Goal: Information Seeking & Learning: Learn about a topic

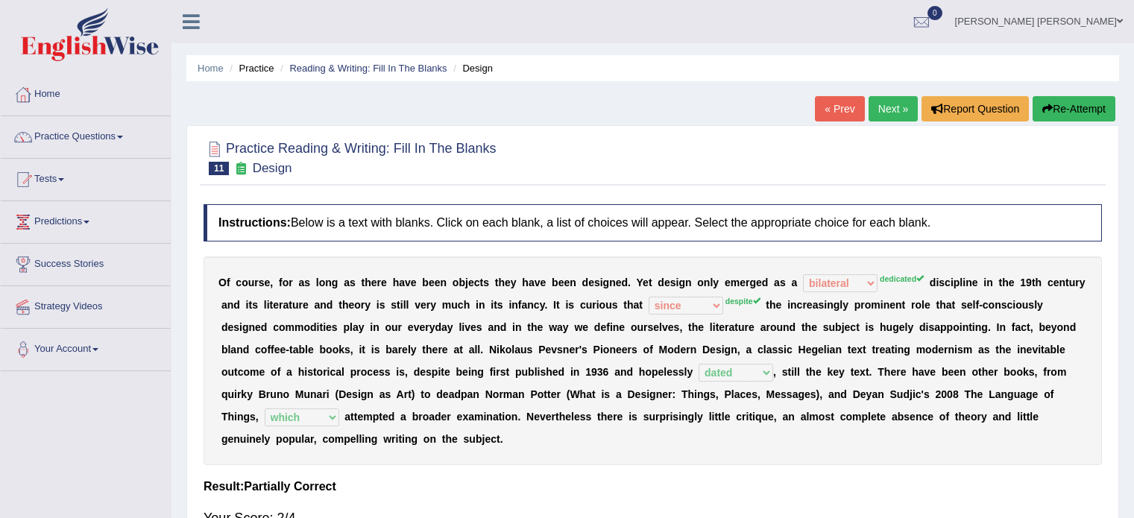
select select "bilateral"
select select "since"
select select "dated"
select select "which"
click at [887, 106] on link "Next »" at bounding box center [893, 108] width 49 height 25
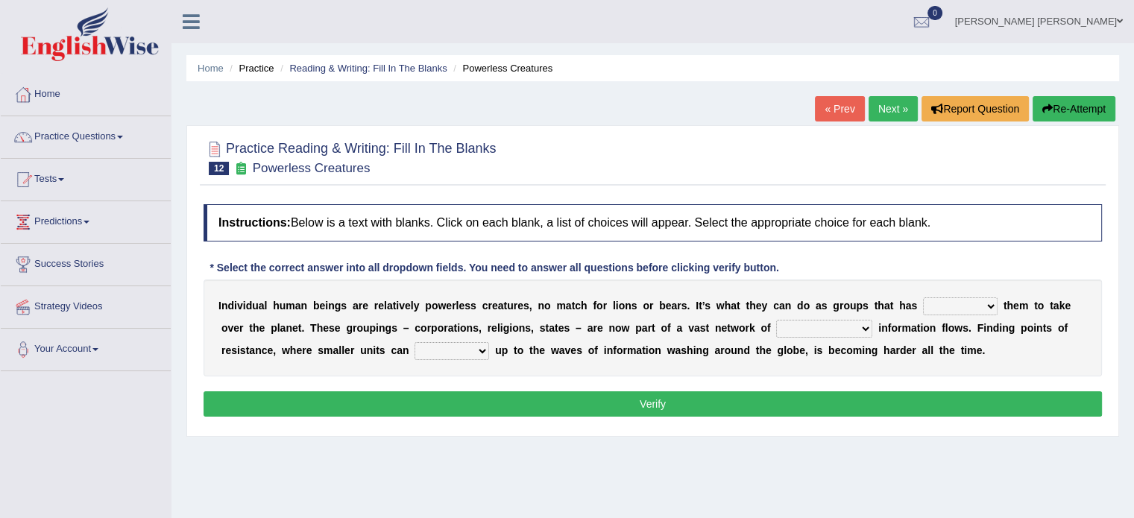
click at [923, 310] on select "enabled contended embodied conjured" at bounding box center [960, 307] width 75 height 18
select select "conjured"
click at [923, 298] on select "enabled contended embodied conjured" at bounding box center [960, 307] width 75 height 18
click at [776, 330] on select "interconnected overlapping fastened exploited" at bounding box center [824, 329] width 96 height 18
select select "fastened"
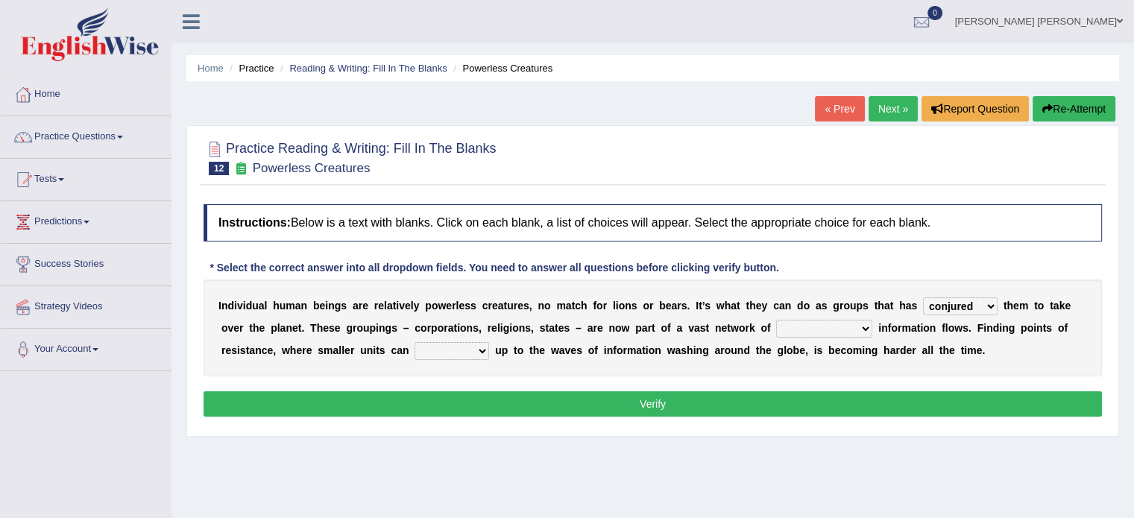
click at [776, 320] on select "interconnected overlapping fastened exploited" at bounding box center [824, 329] width 96 height 18
click at [415, 345] on select "stand raise hail pump" at bounding box center [452, 351] width 75 height 18
select select "raise"
click at [415, 342] on select "stand raise hail pump" at bounding box center [452, 351] width 75 height 18
click at [380, 398] on button "Verify" at bounding box center [653, 404] width 899 height 25
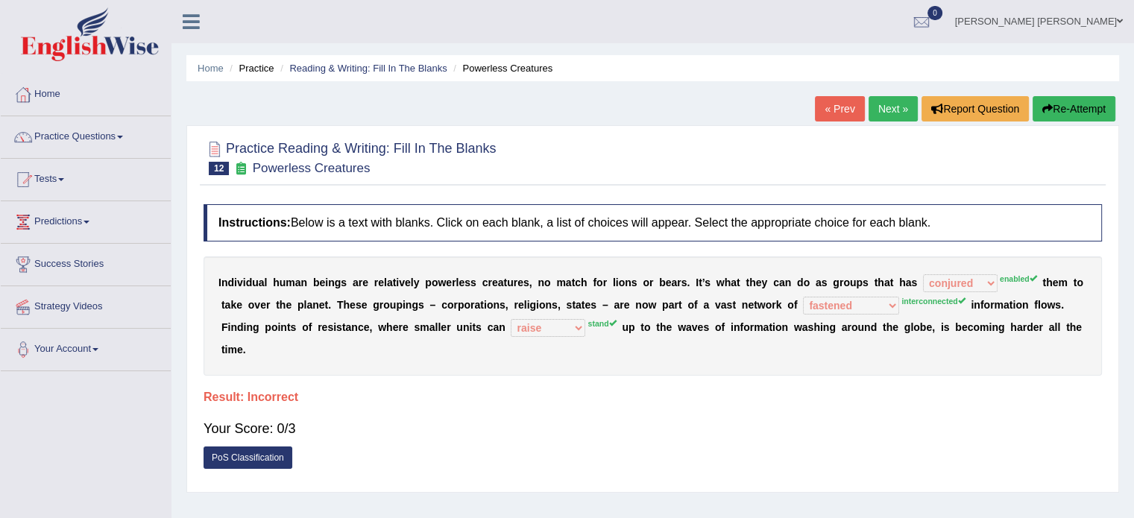
click at [874, 119] on link "Next »" at bounding box center [893, 108] width 49 height 25
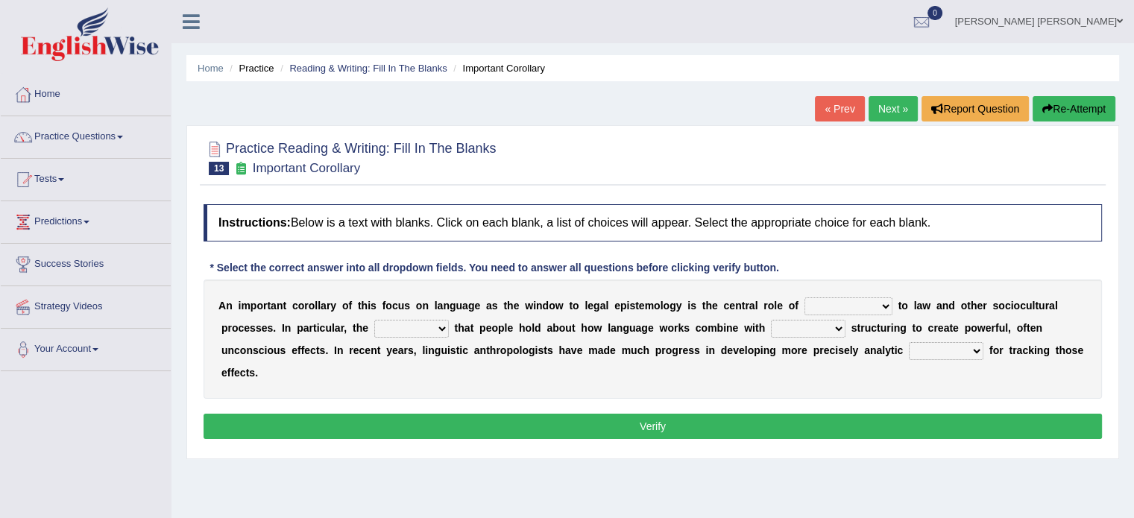
click at [805, 304] on select "discourse epoch dialect acquaintance" at bounding box center [849, 307] width 88 height 18
select select "discourse"
click at [805, 298] on select "discourse epoch dialect acquaintance" at bounding box center [849, 307] width 88 height 18
click at [374, 329] on select "deviation besmirch consent ideas" at bounding box center [411, 329] width 75 height 18
select select "ideas"
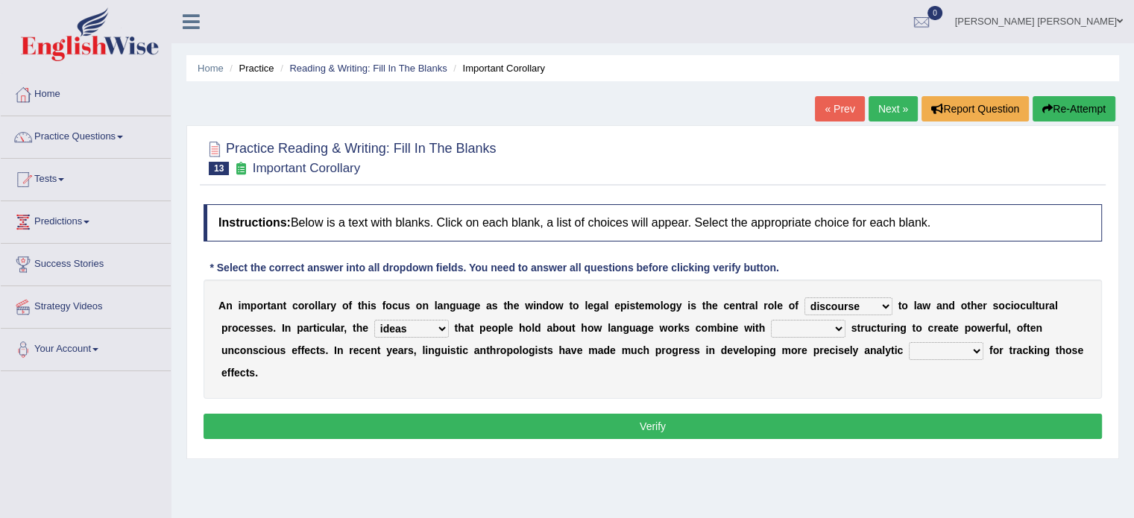
click at [374, 320] on select "deviation besmirch consent ideas" at bounding box center [411, 329] width 75 height 18
click at [771, 323] on select "mandatory linguistic legitimate customary" at bounding box center [808, 329] width 75 height 18
select select "linguistic"
click at [771, 320] on select "mandatory linguistic legitimate customary" at bounding box center [808, 329] width 75 height 18
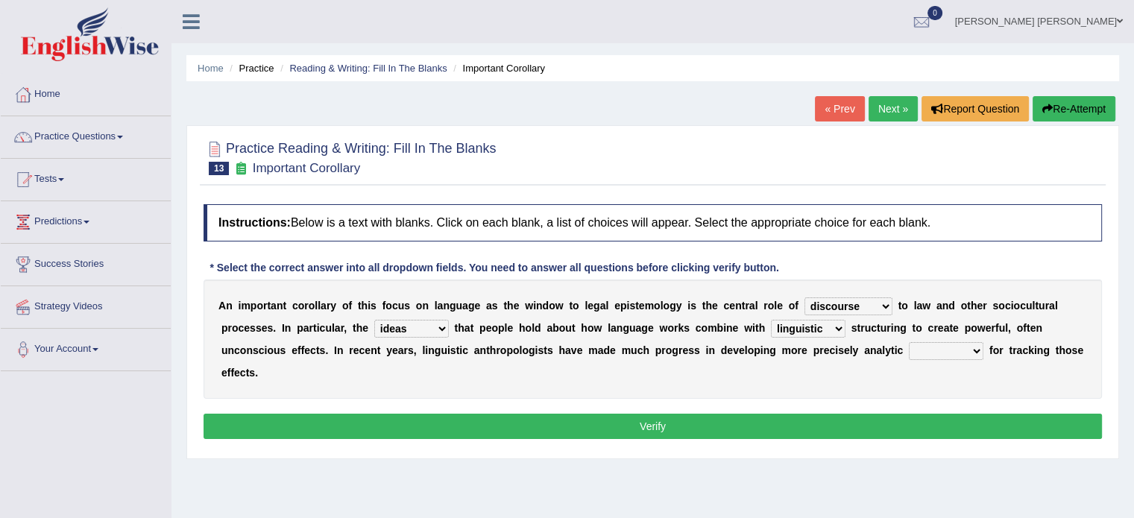
click at [909, 345] on select "tools appetite albums stroke" at bounding box center [946, 351] width 75 height 18
select select "tools"
click at [909, 342] on select "tools appetite albums stroke" at bounding box center [946, 351] width 75 height 18
click at [710, 414] on button "Verify" at bounding box center [653, 426] width 899 height 25
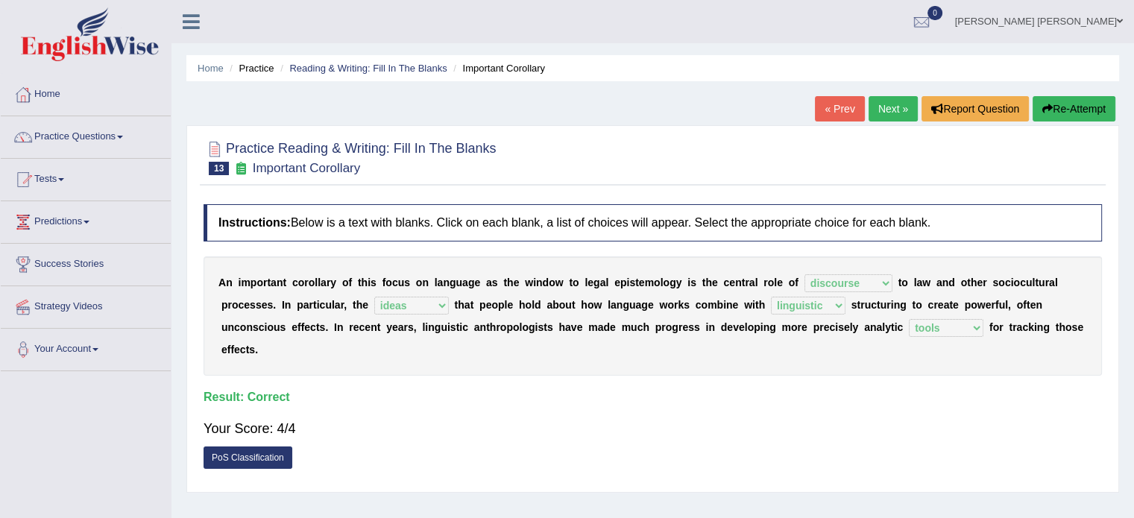
click at [842, 110] on link "« Prev" at bounding box center [839, 108] width 49 height 25
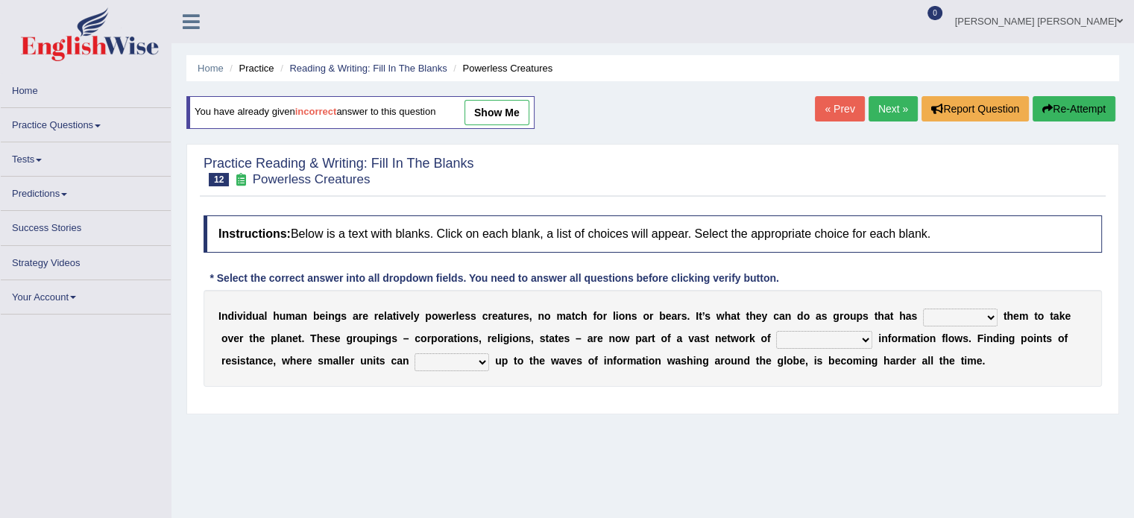
click at [923, 319] on select "enabled contended embodied conjured" at bounding box center [960, 318] width 75 height 18
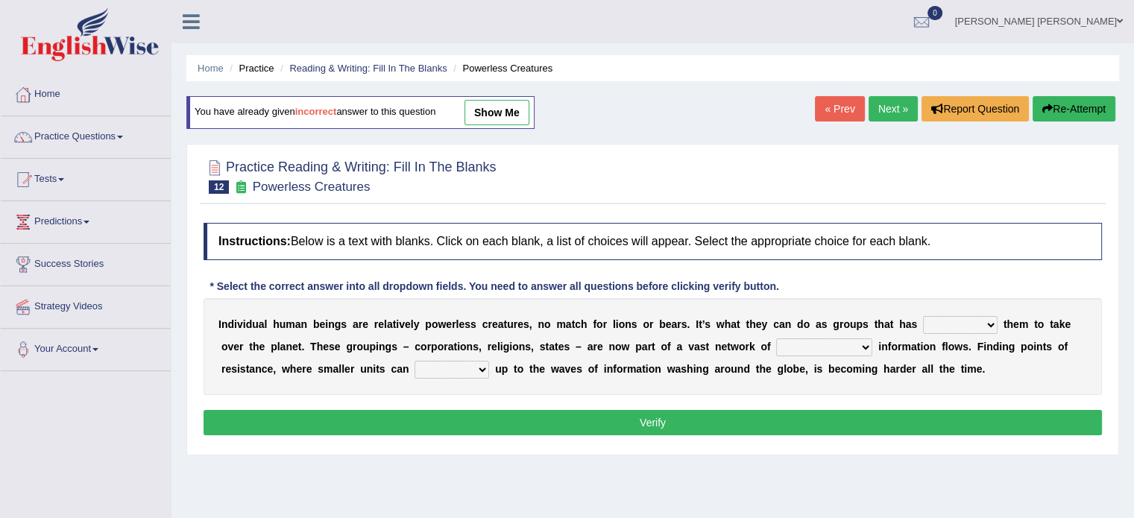
select select "enabled"
click at [923, 316] on select "enabled contended embodied conjured" at bounding box center [960, 325] width 75 height 18
click at [776, 350] on select "interconnected overlapping fastened exploited" at bounding box center [824, 348] width 96 height 18
select select "interconnected"
click at [776, 339] on select "interconnected overlapping fastened exploited" at bounding box center [824, 348] width 96 height 18
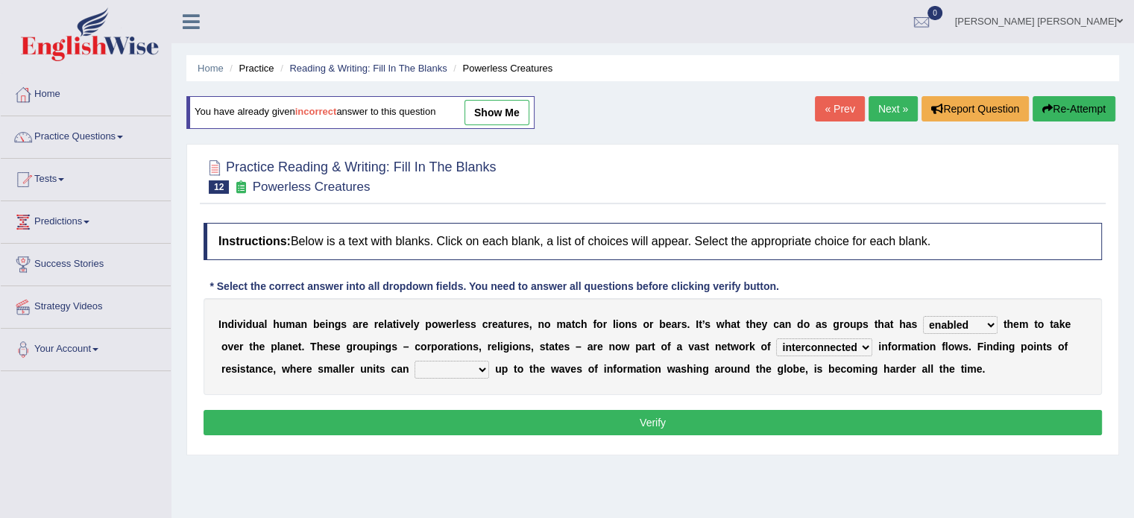
click at [415, 362] on select "stand raise hail pump" at bounding box center [452, 370] width 75 height 18
select select "stand"
click at [415, 361] on select "stand raise hail pump" at bounding box center [452, 370] width 75 height 18
click at [388, 421] on button "Verify" at bounding box center [653, 422] width 899 height 25
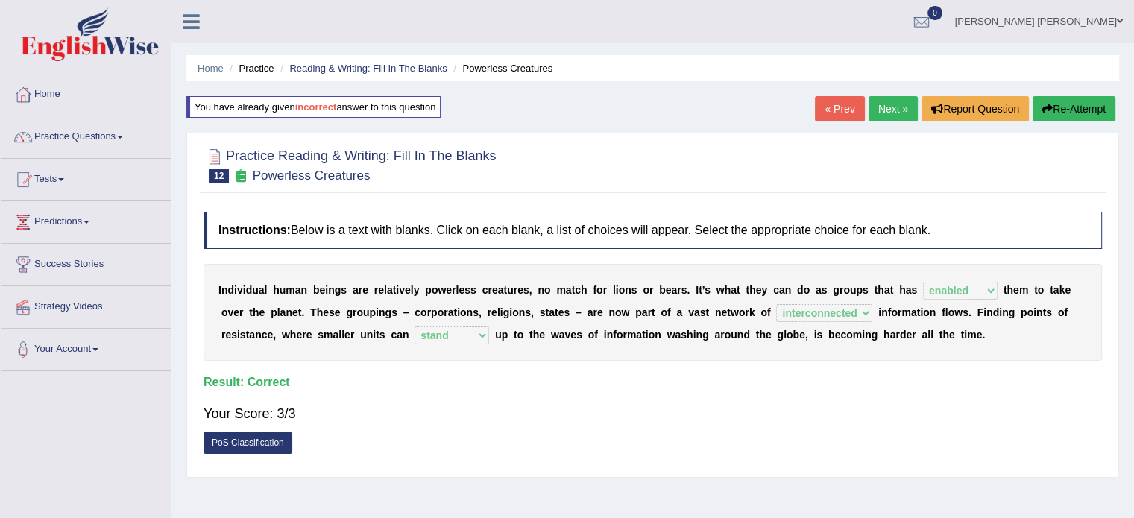
click at [87, 133] on link "Practice Questions" at bounding box center [86, 134] width 170 height 37
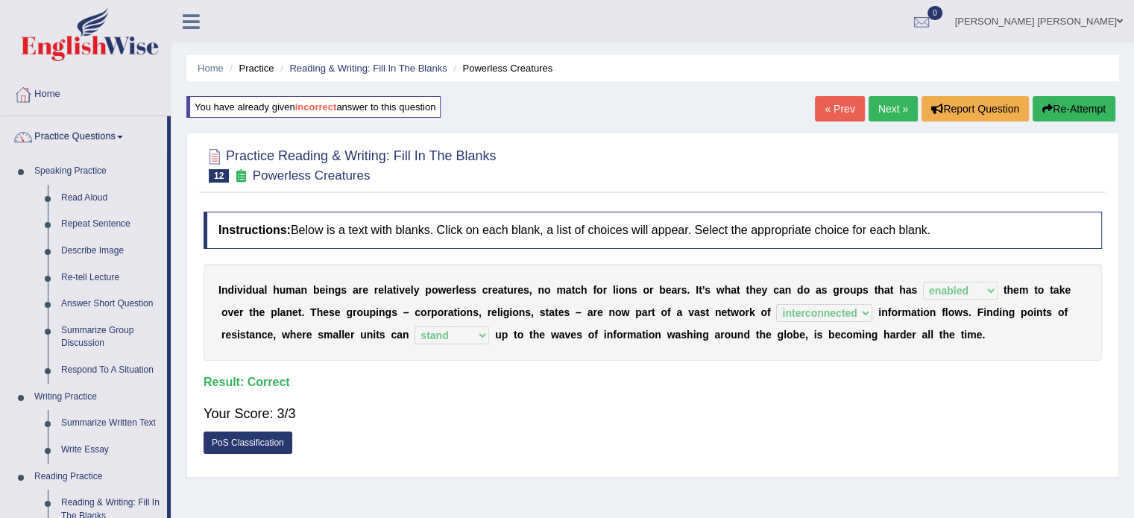
click at [420, 385] on h4 "Result:" at bounding box center [653, 382] width 899 height 13
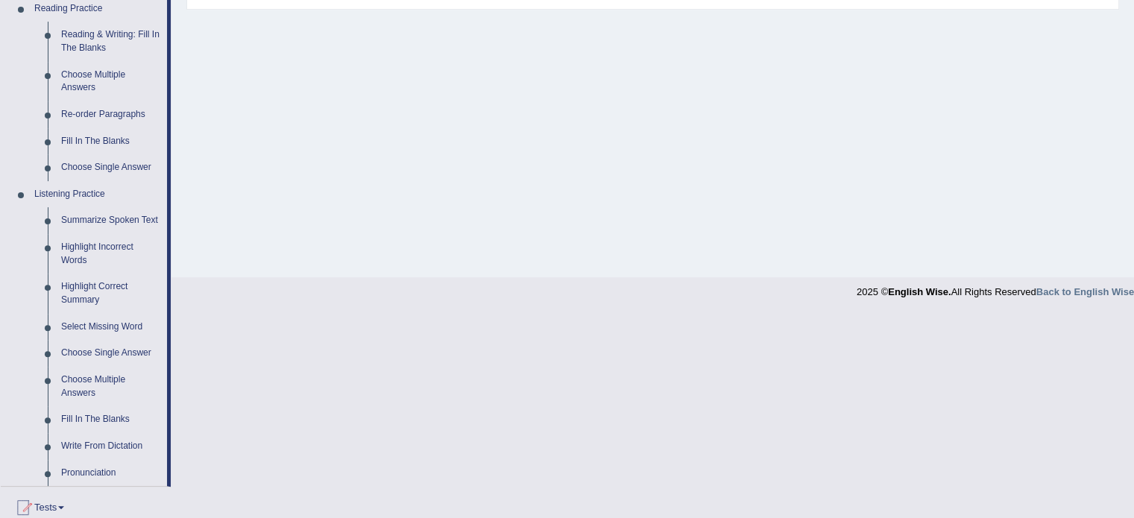
scroll to position [522, 0]
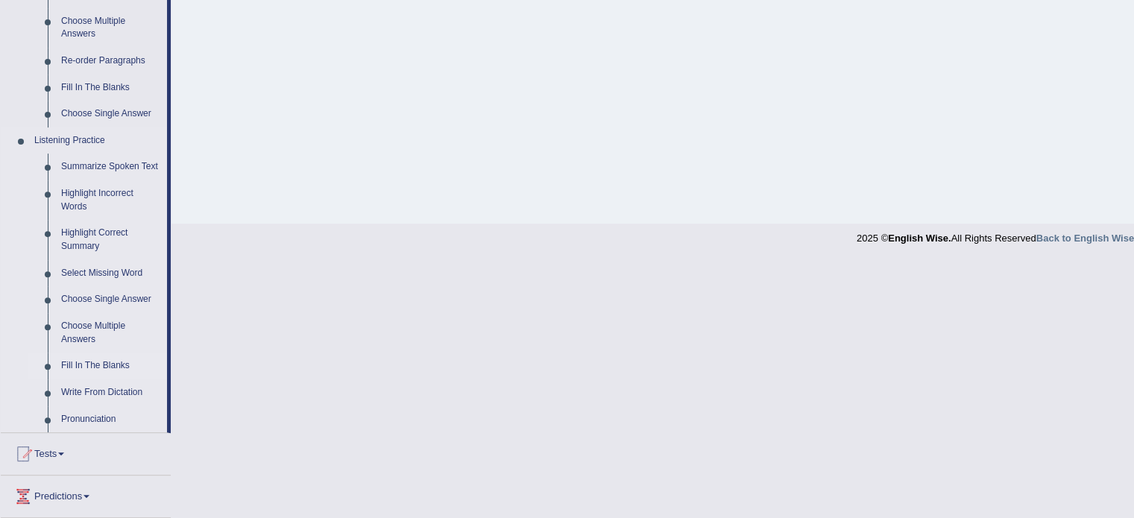
click at [102, 363] on link "Fill In The Blanks" at bounding box center [110, 366] width 113 height 27
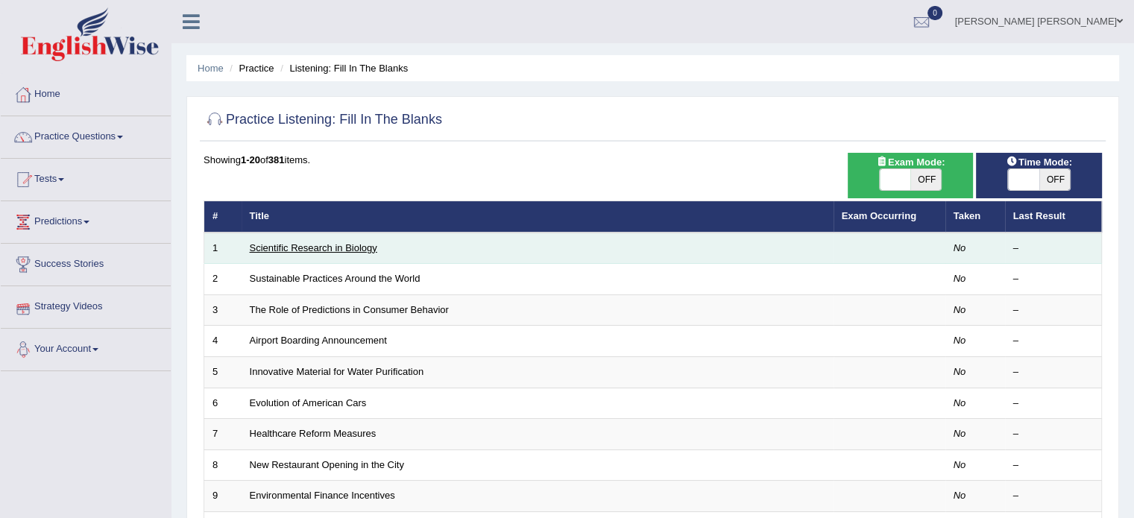
click at [277, 246] on link "Scientific Research in Biology" at bounding box center [314, 247] width 128 height 11
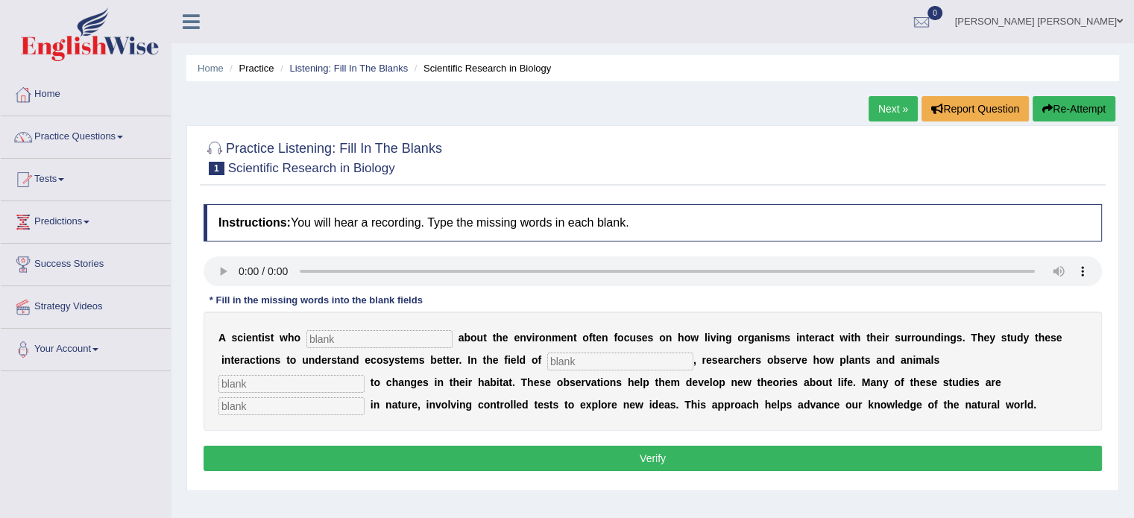
click at [791, 110] on div "Home Practice Listening: Fill In The Blanks Scientific Research in Biology Next…" at bounding box center [653, 373] width 963 height 746
click at [366, 338] on input "text" at bounding box center [380, 339] width 146 height 18
click at [372, 338] on input "text" at bounding box center [380, 339] width 146 height 18
click at [214, 269] on div "Instructions: You will hear a recording. Type the missing words in each blank. …" at bounding box center [653, 340] width 906 height 286
drag, startPoint x: 214, startPoint y: 270, endPoint x: 166, endPoint y: 389, distance: 128.5
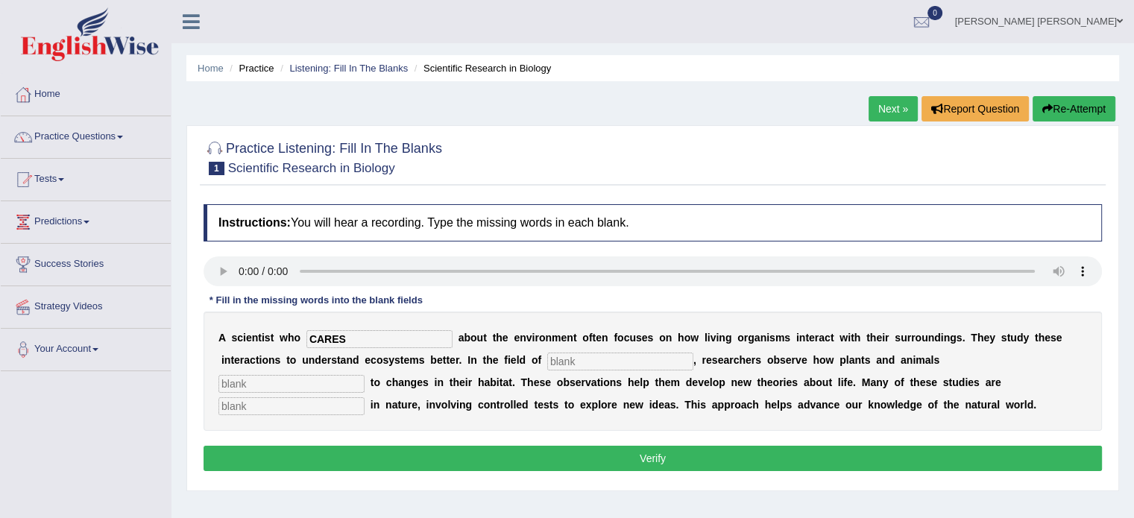
click at [547, 363] on input "text" at bounding box center [620, 362] width 146 height 18
click at [348, 336] on input "CARES" at bounding box center [380, 339] width 146 height 18
type input "C"
click at [316, 339] on input "text" at bounding box center [380, 339] width 146 height 18
type input "cares"
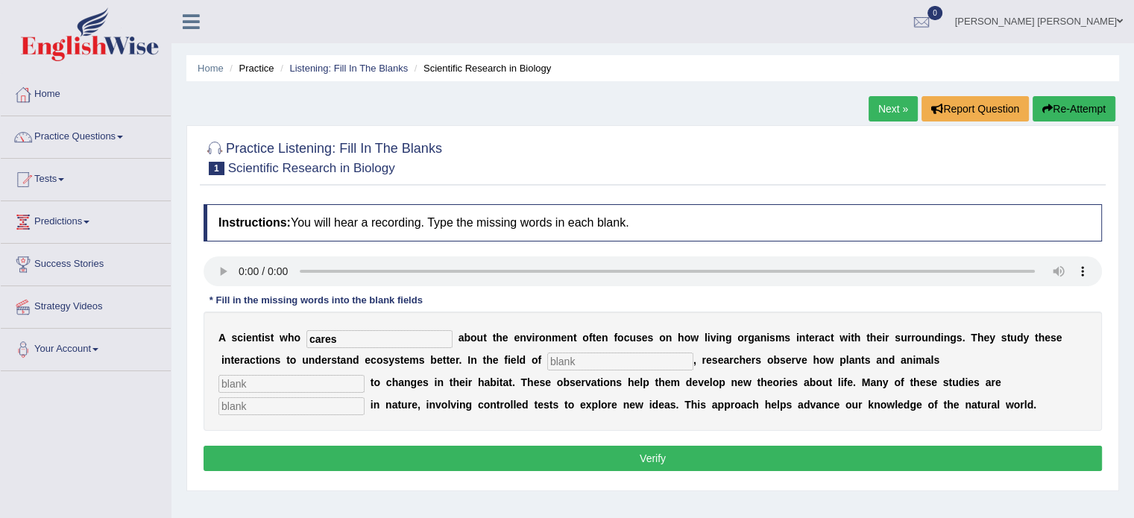
click at [547, 356] on input "text" at bounding box center [620, 362] width 146 height 18
type input "biology"
click at [365, 375] on input "text" at bounding box center [292, 384] width 146 height 18
type input "respond"
click at [365, 398] on input "text" at bounding box center [292, 407] width 146 height 18
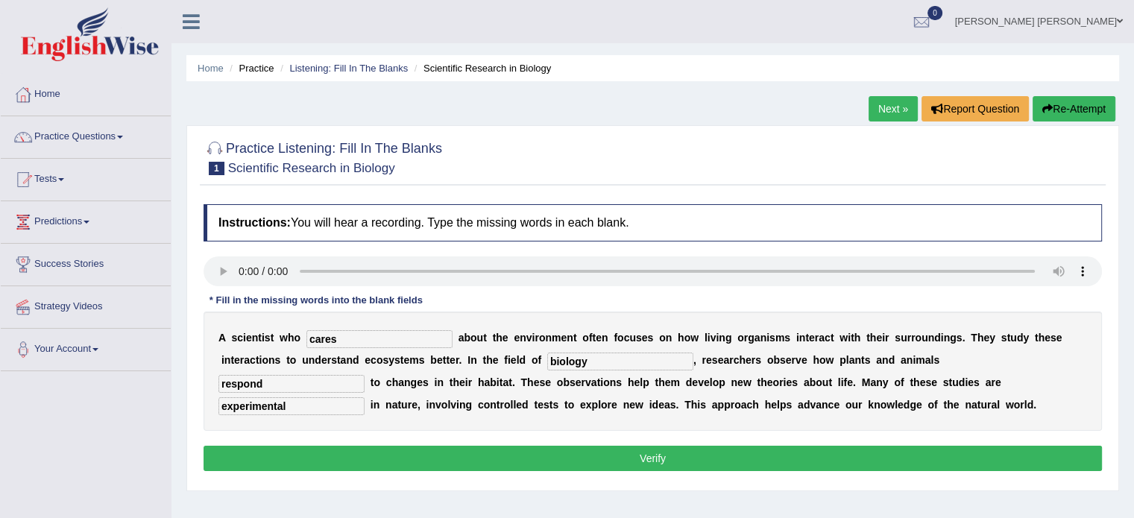
type input "experimental"
click at [380, 454] on button "Verify" at bounding box center [653, 458] width 899 height 25
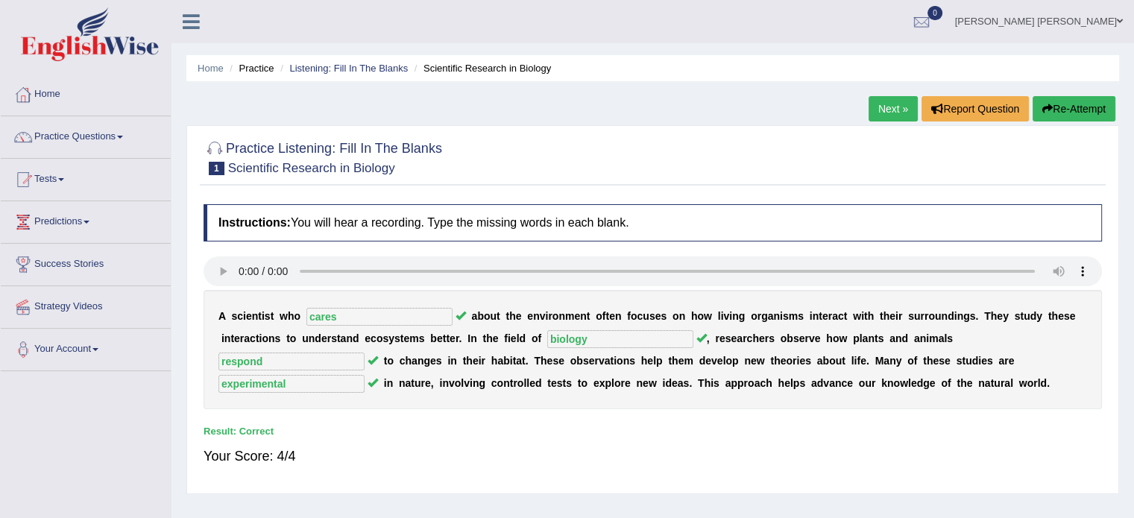
click at [880, 104] on link "Next »" at bounding box center [893, 108] width 49 height 25
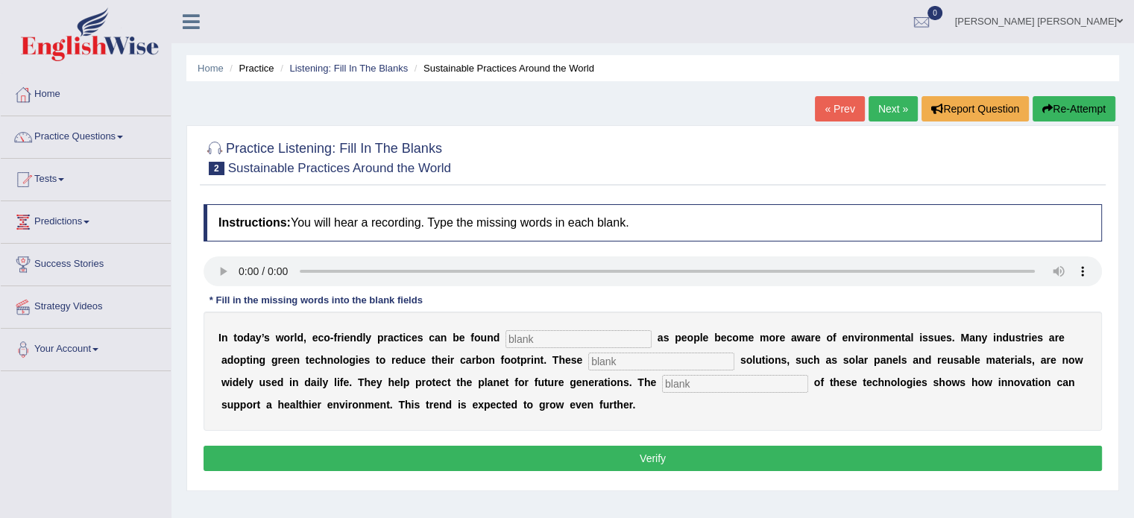
click at [506, 335] on input "text" at bounding box center [579, 339] width 146 height 18
type input "everywhere"
type input "sustainable"
type input "applications"
click at [506, 458] on button "Verify" at bounding box center [653, 458] width 899 height 25
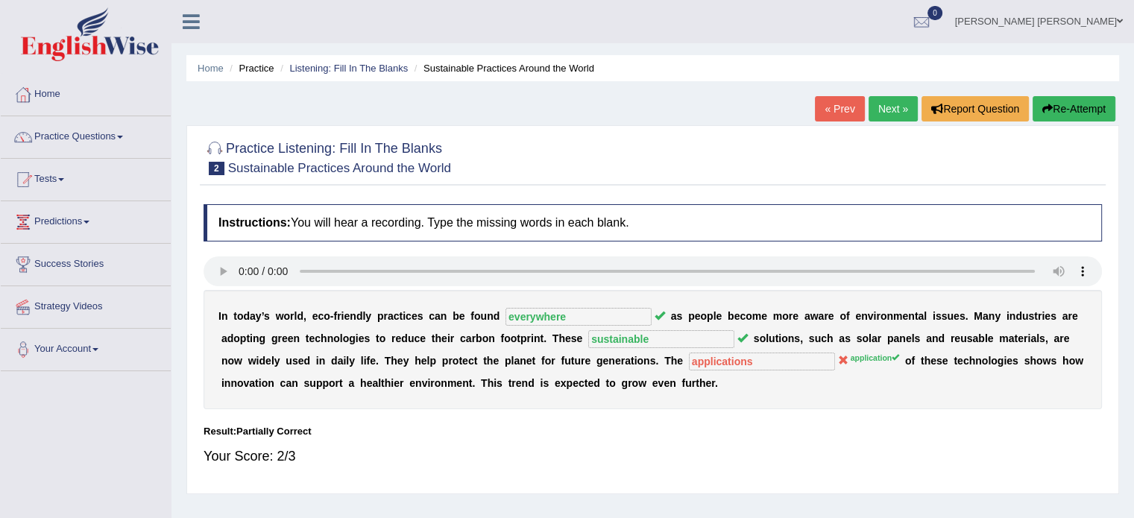
click at [885, 111] on link "Next »" at bounding box center [893, 108] width 49 height 25
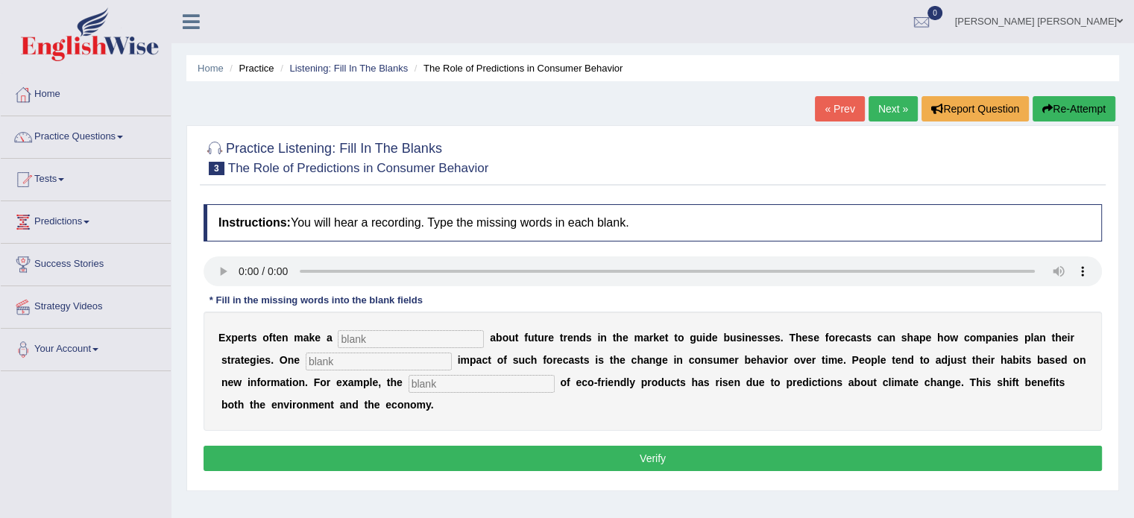
click at [338, 331] on input "text" at bounding box center [411, 339] width 146 height 18
type input "PREDICTION"
type input "PROFOUND"
type input "CONSUMPTION"
drag, startPoint x: 395, startPoint y: 342, endPoint x: 297, endPoint y: 339, distance: 97.8
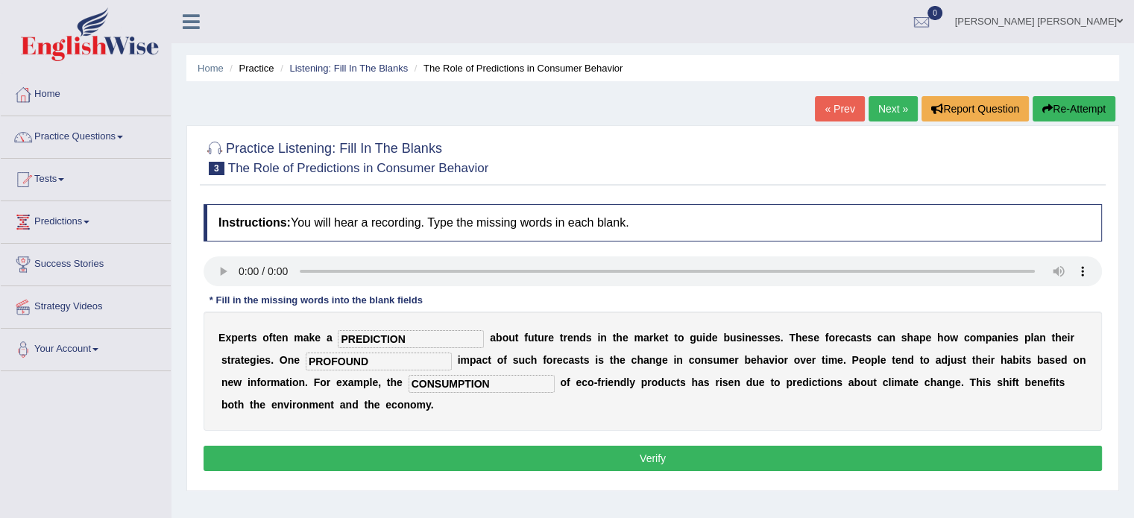
click at [297, 339] on div "E x p e r t s o f t e n m a k e a PREDICTION a b o u t f u t u r e t r e n d s …" at bounding box center [653, 371] width 899 height 119
type input "prediction"
drag, startPoint x: 280, startPoint y: 367, endPoint x: 161, endPoint y: 366, distance: 119.3
click at [161, 366] on div "Toggle navigation Home Practice Questions Speaking Practice Read Aloud Repeat S…" at bounding box center [567, 388] width 1134 height 776
type input "P"
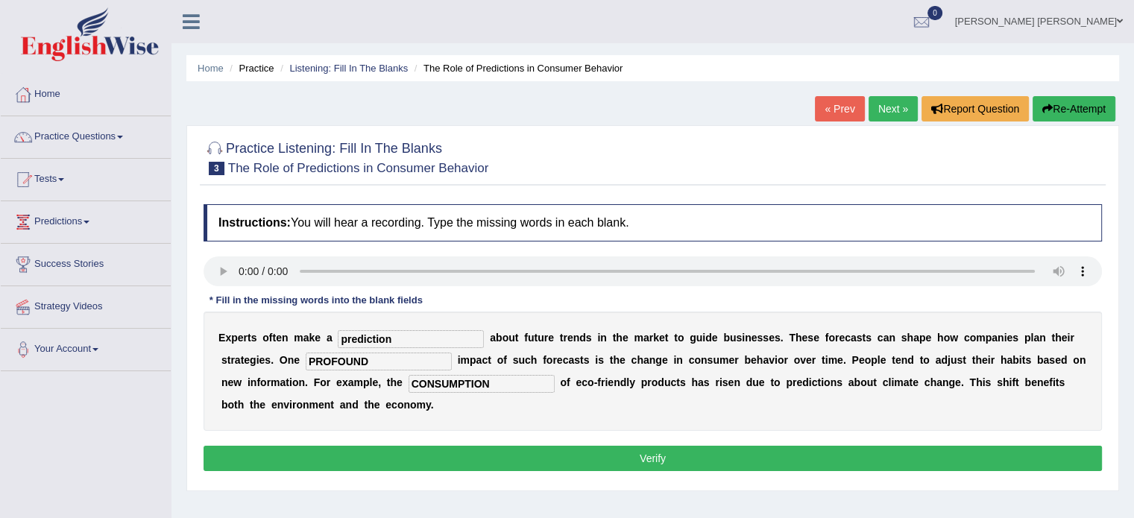
drag, startPoint x: 245, startPoint y: 363, endPoint x: 197, endPoint y: 355, distance: 48.4
click at [198, 355] on div "Practice Listening: Fill In The Blanks 3 The Role of Predictions in Consumer Be…" at bounding box center [652, 308] width 933 height 366
click at [306, 359] on input "profoundD" at bounding box center [379, 362] width 146 height 18
click at [306, 358] on input "profoundD" at bounding box center [379, 362] width 146 height 18
type input "profound"
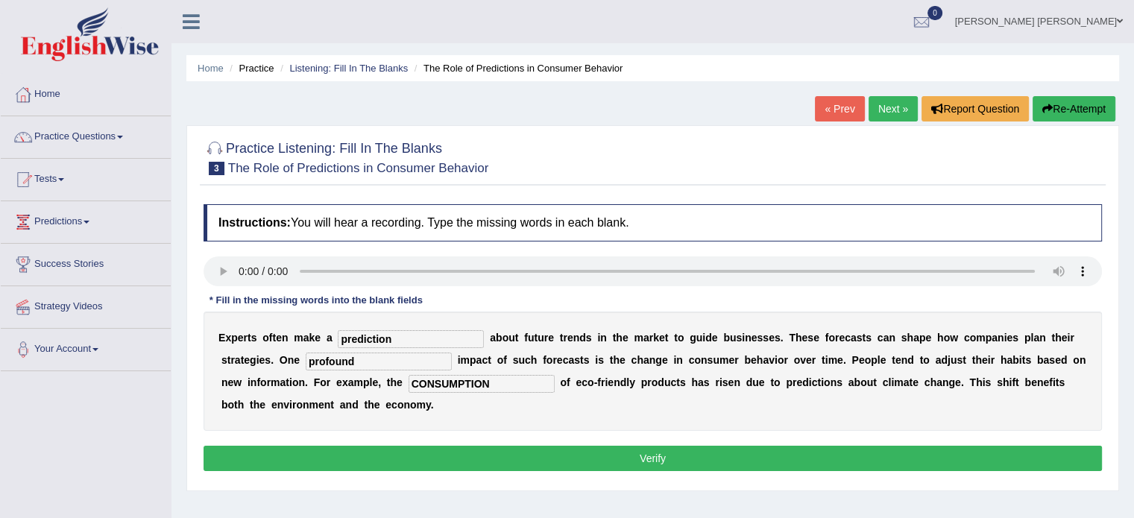
drag, startPoint x: 320, startPoint y: 381, endPoint x: 242, endPoint y: 380, distance: 77.6
click at [409, 380] on input "CONSUMPTION" at bounding box center [482, 384] width 146 height 18
type input "consumption"
click at [354, 446] on button "Verify" at bounding box center [653, 458] width 899 height 25
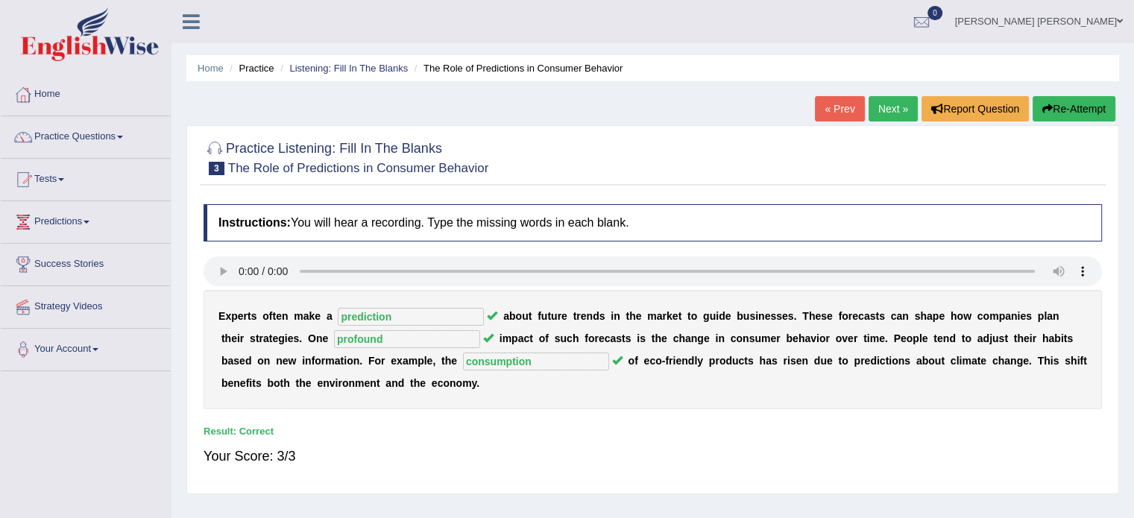
click at [892, 110] on link "Next »" at bounding box center [893, 108] width 49 height 25
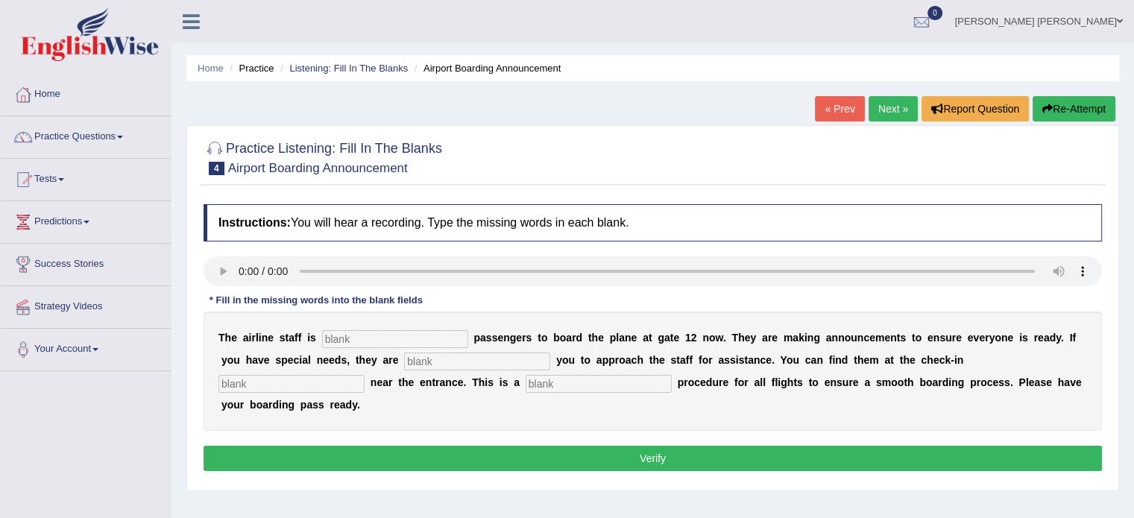
click at [346, 339] on input "text" at bounding box center [395, 339] width 146 height 18
type input "inviting"
type input "making"
click at [526, 377] on input "text" at bounding box center [599, 384] width 146 height 18
type input "regular"
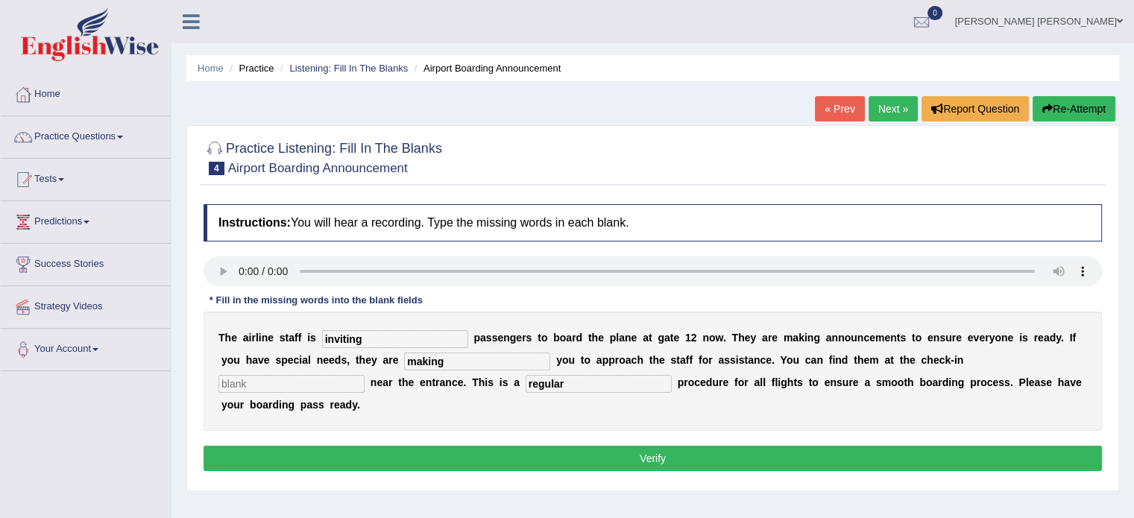
click at [404, 362] on input "making" at bounding box center [477, 362] width 146 height 18
click at [386, 347] on input "inviting" at bounding box center [395, 339] width 146 height 18
click at [1056, 106] on button "Re-Attempt" at bounding box center [1074, 108] width 83 height 25
click at [345, 338] on input "text" at bounding box center [395, 339] width 146 height 18
click at [346, 339] on input "text" at bounding box center [395, 339] width 146 height 18
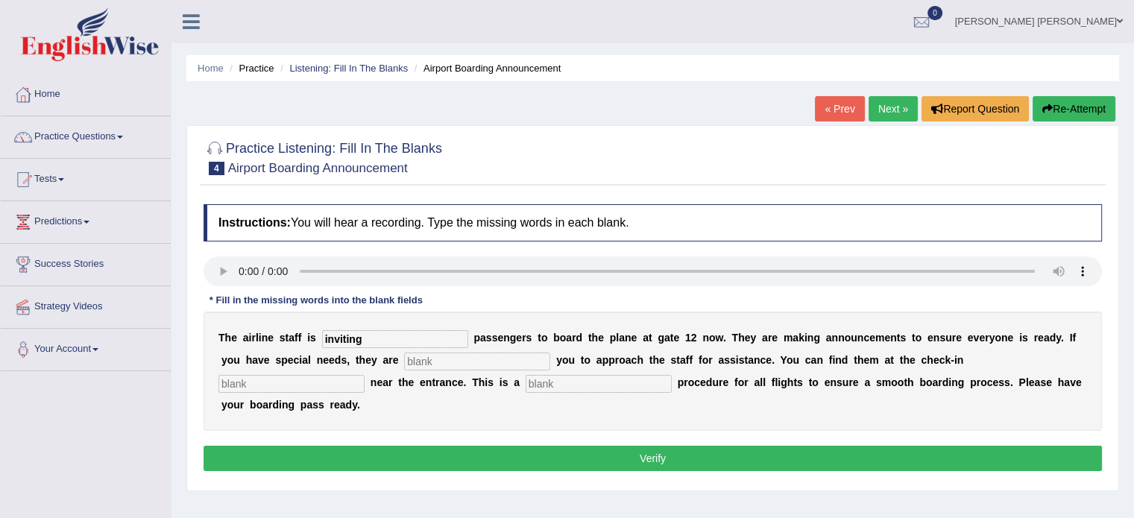
type input "inviting"
type input "requiringDESK"
type input "REGULAR"
drag, startPoint x: 383, startPoint y: 363, endPoint x: 413, endPoint y: 365, distance: 30.6
click at [413, 365] on input "requiringDESK" at bounding box center [477, 362] width 146 height 18
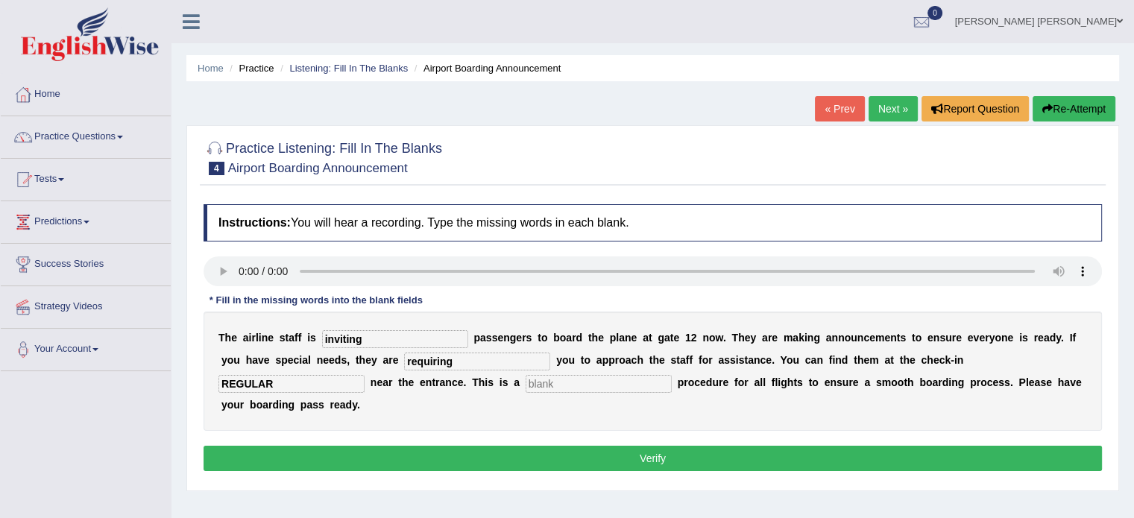
type input "requiring"
drag, startPoint x: 911, startPoint y: 360, endPoint x: 773, endPoint y: 366, distance: 138.1
click at [773, 366] on div "T h e a i r l i n e s t a f f i s inviting p a s s e n g e r s t o b o a r d t …" at bounding box center [653, 371] width 899 height 119
type input "desk"
click at [526, 387] on input "text" at bounding box center [599, 384] width 146 height 18
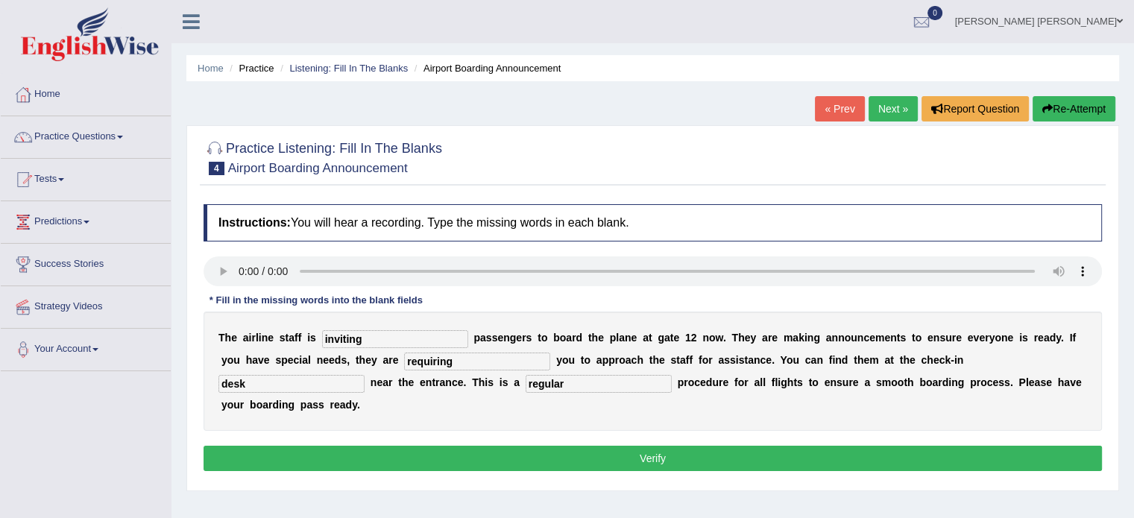
type input "regular"
click at [329, 446] on button "Verify" at bounding box center [653, 458] width 899 height 25
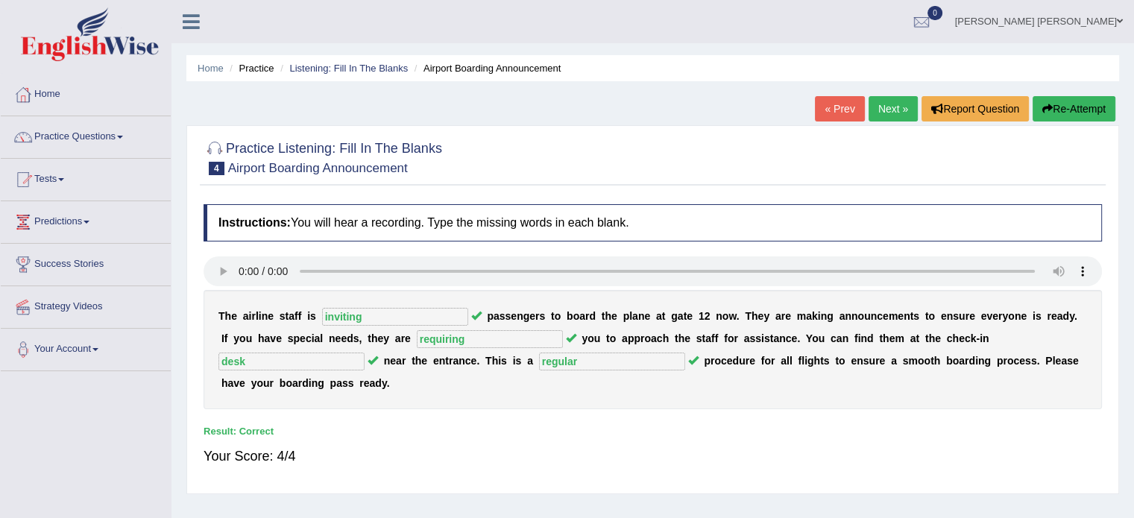
click at [892, 111] on link "Next »" at bounding box center [893, 108] width 49 height 25
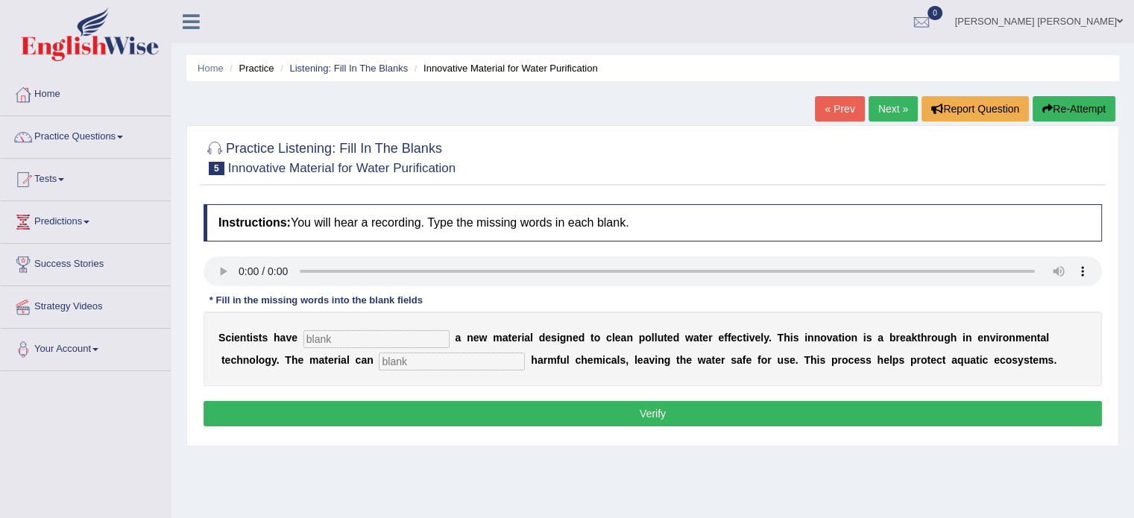
click at [883, 107] on link "Next »" at bounding box center [893, 108] width 49 height 25
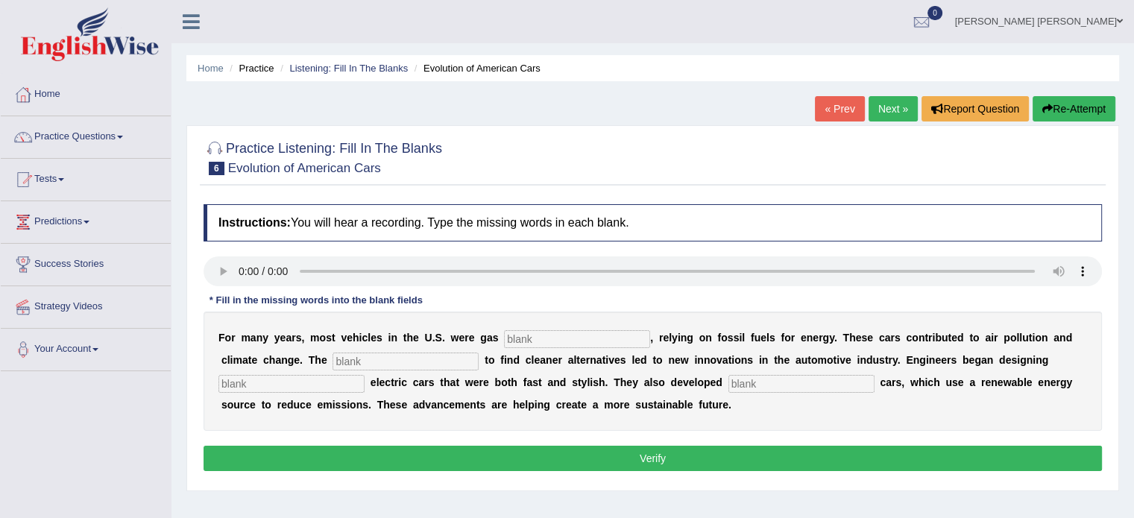
drag, startPoint x: 0, startPoint y: 0, endPoint x: 883, endPoint y: 107, distance: 889.5
click at [883, 107] on link "Next »" at bounding box center [893, 108] width 49 height 25
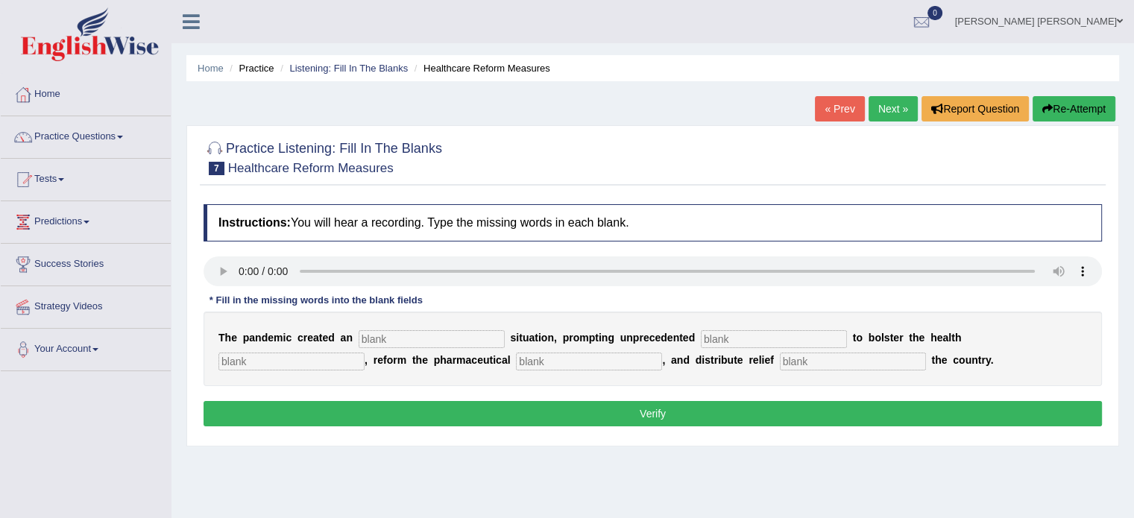
click at [370, 339] on input "text" at bounding box center [432, 339] width 146 height 18
click at [360, 342] on input "text" at bounding box center [432, 339] width 146 height 18
click at [392, 330] on input "urgent" at bounding box center [432, 339] width 146 height 18
type input "urgent"
click at [1092, 107] on button "Re-Attempt" at bounding box center [1074, 108] width 83 height 25
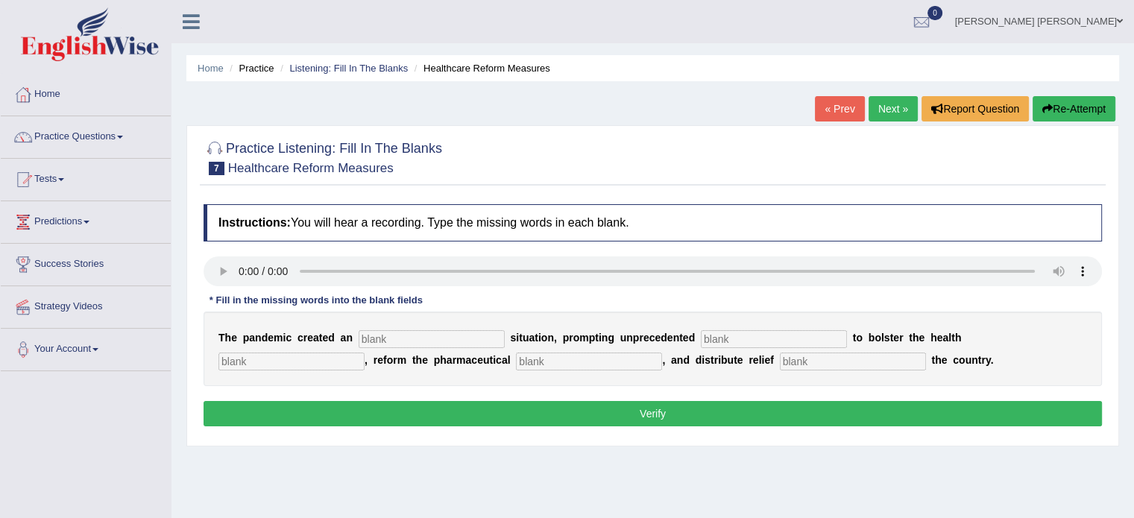
scroll to position [110, 0]
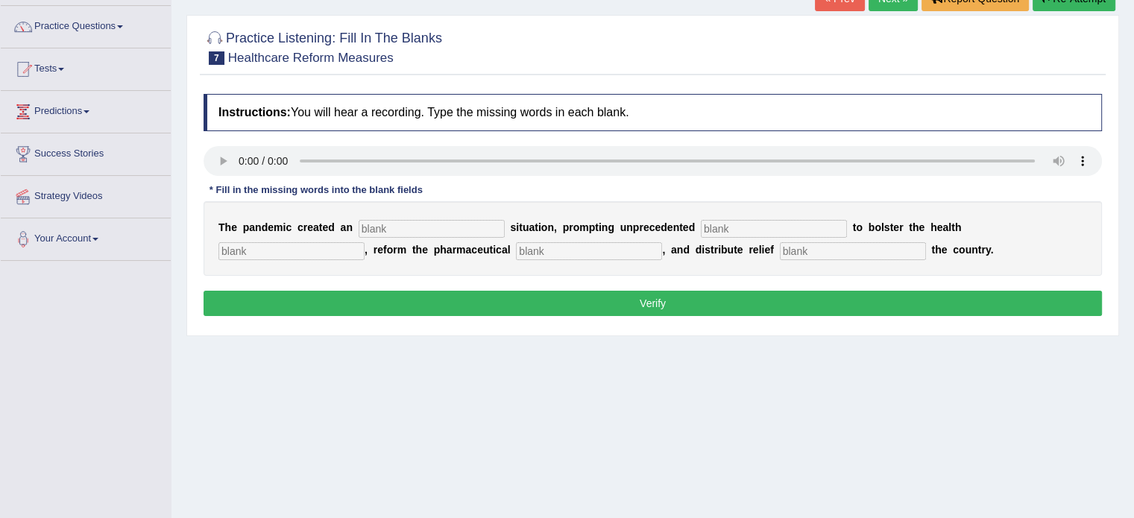
click at [368, 226] on input "text" at bounding box center [432, 229] width 146 height 18
click at [382, 220] on input "urge" at bounding box center [432, 229] width 146 height 18
type input "urgent"
click at [701, 230] on input "text" at bounding box center [774, 229] width 146 height 18
type input "contribution"
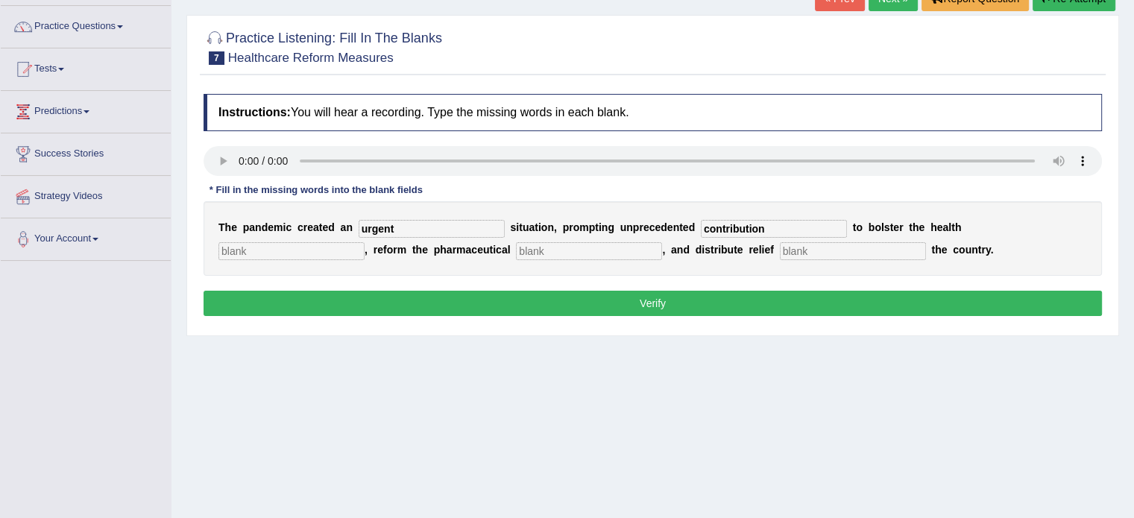
click at [365, 242] on input "text" at bounding box center [292, 251] width 146 height 18
type input "sector"
click at [516, 252] on input "text" at bounding box center [589, 251] width 146 height 18
drag, startPoint x: 926, startPoint y: 232, endPoint x: 880, endPoint y: 234, distance: 46.3
click at [880, 234] on div "T h e p a n d e m i c c r e a t e d a n urgent s i t u a t i o n , p r o m p t …" at bounding box center [653, 238] width 899 height 75
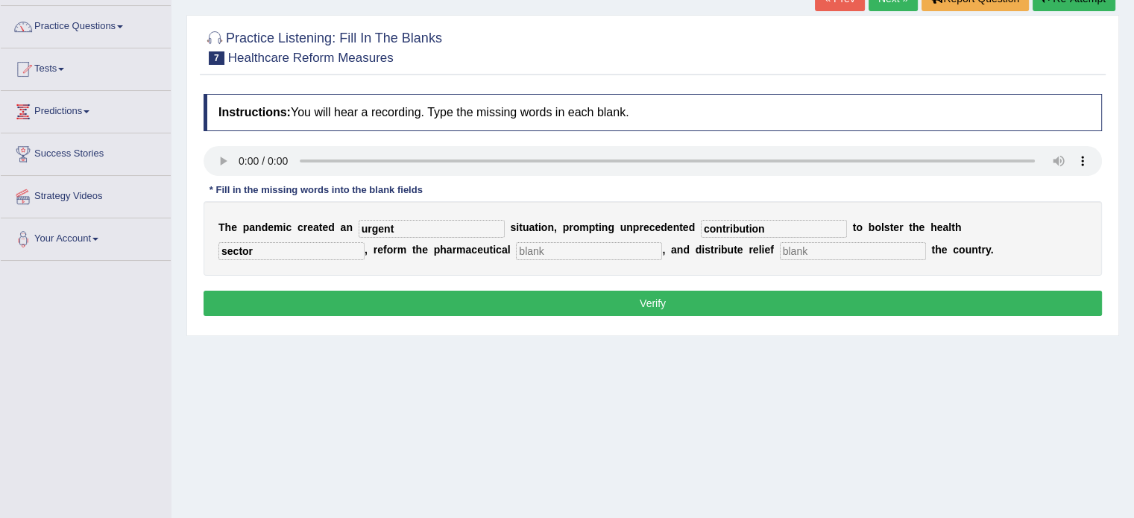
click at [516, 243] on input "text" at bounding box center [589, 251] width 146 height 18
type input "sector"
drag, startPoint x: 522, startPoint y: 248, endPoint x: 544, endPoint y: 250, distance: 21.7
click at [530, 249] on div "T h e p a n d e m i c c r e a t e d a n urgent s i t u a t i o n , p r o m p t …" at bounding box center [653, 238] width 899 height 75
click at [780, 250] on input "text" at bounding box center [853, 251] width 146 height 18
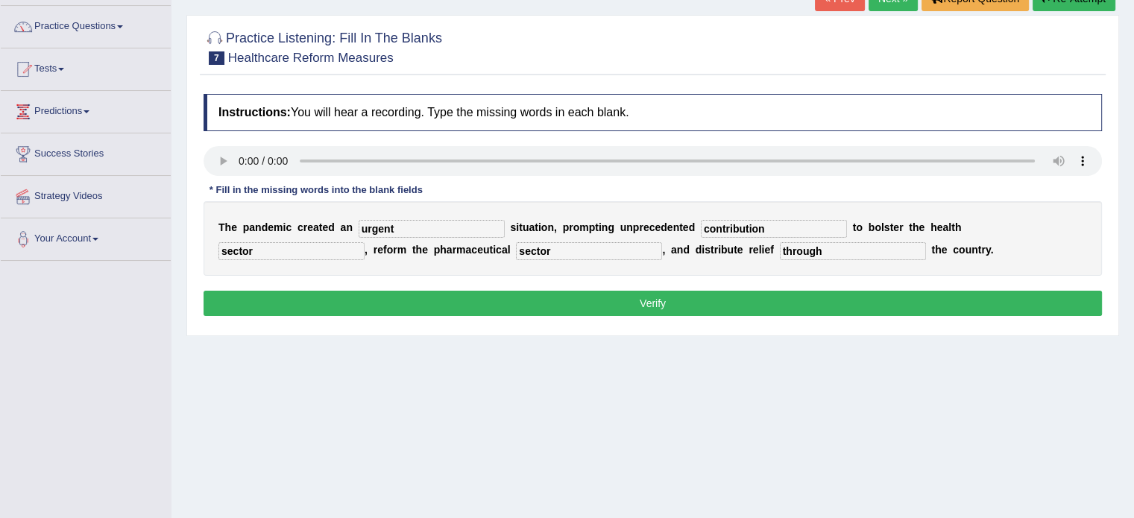
type input "through"
click at [365, 242] on input "sector" at bounding box center [292, 251] width 146 height 18
type input "s"
click at [365, 242] on input "text" at bounding box center [292, 251] width 146 height 18
type input "system"
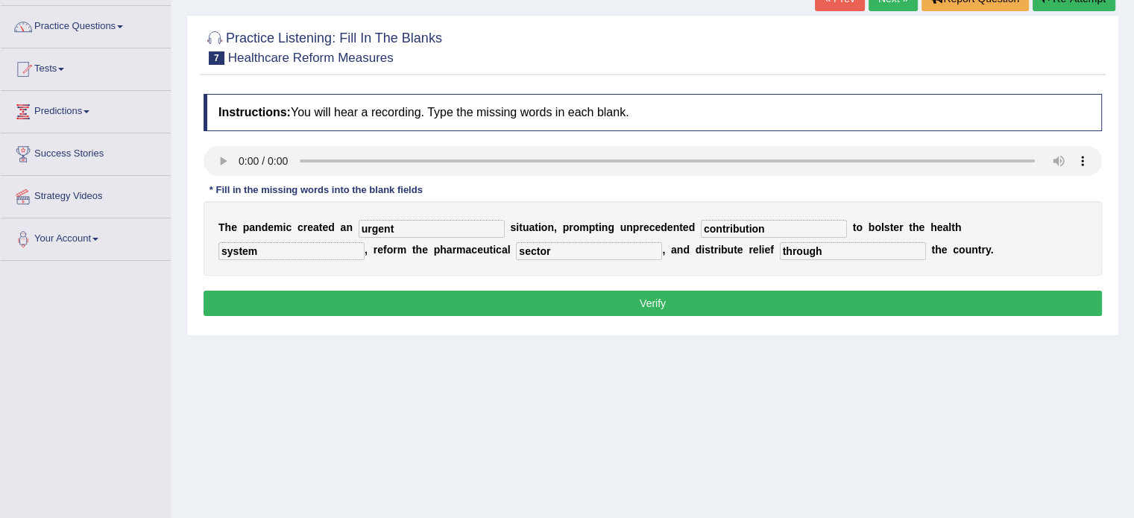
click at [780, 252] on input "through" at bounding box center [853, 251] width 146 height 18
click at [780, 257] on input "throughout" at bounding box center [853, 251] width 146 height 18
type input "throughout"
click at [537, 299] on button "Verify" at bounding box center [653, 303] width 899 height 25
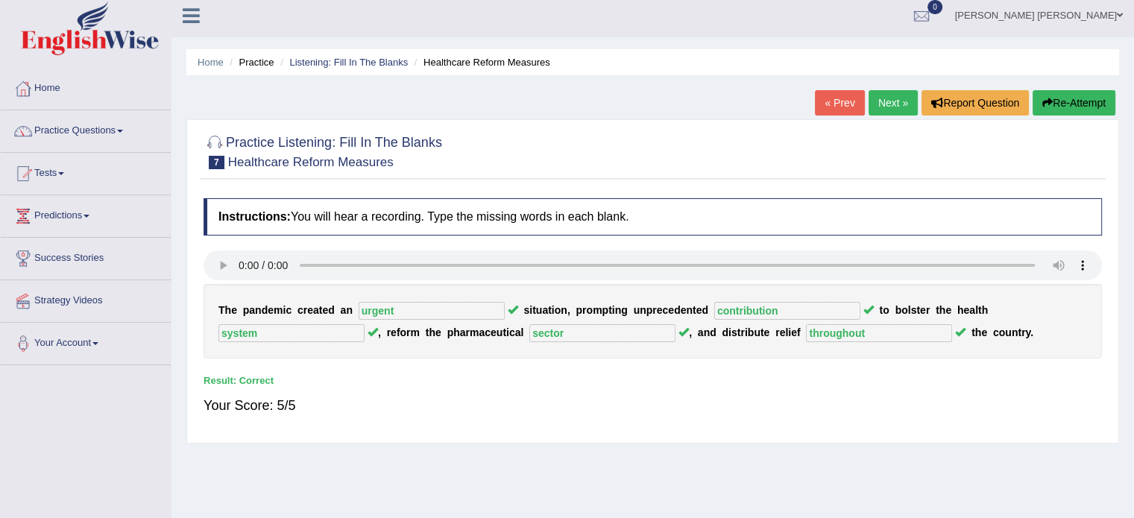
scroll to position [0, 0]
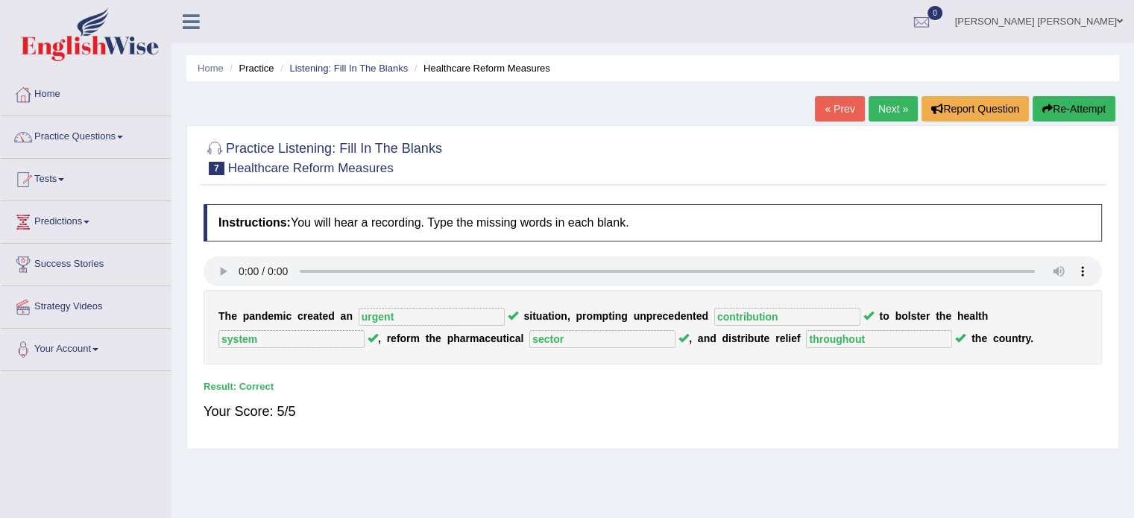
click at [877, 104] on link "Next »" at bounding box center [893, 108] width 49 height 25
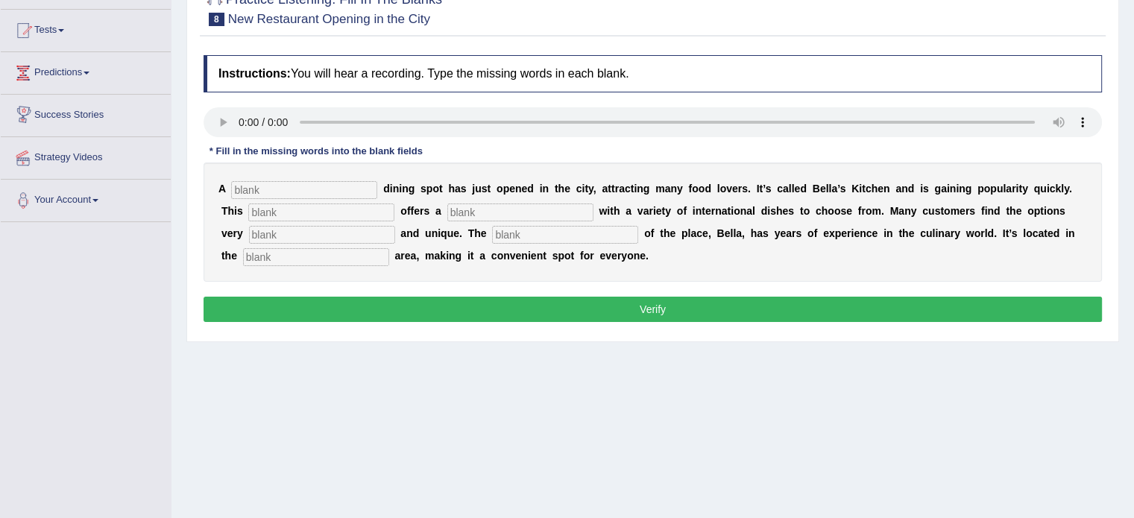
click at [244, 189] on input "text" at bounding box center [304, 190] width 146 height 18
click at [256, 193] on input "text" at bounding box center [304, 190] width 146 height 18
click at [236, 191] on input "text" at bounding box center [304, 190] width 146 height 18
type input "new"
type input "e"
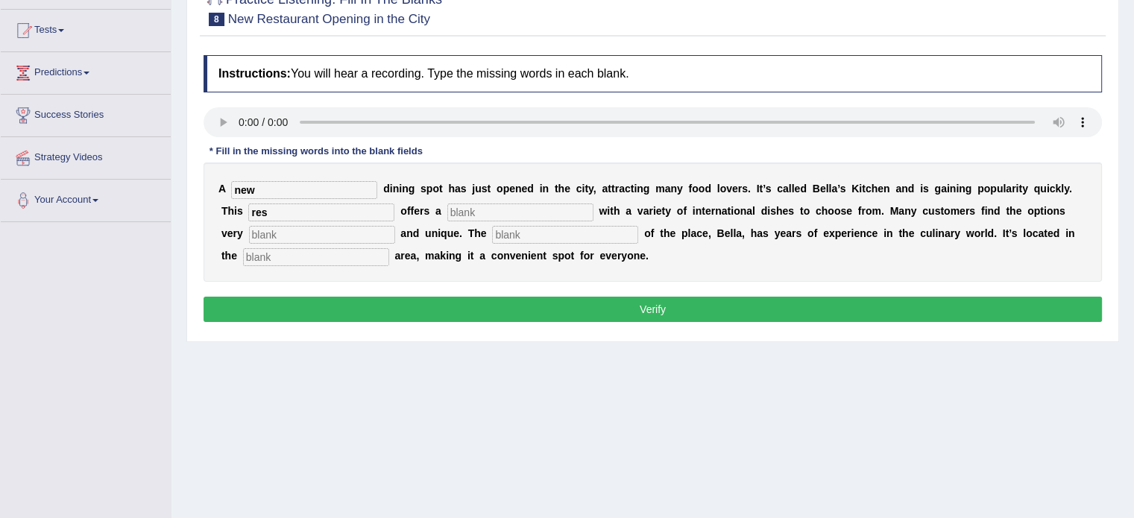
type input "res"
click at [448, 212] on input "text" at bounding box center [521, 213] width 146 height 18
click at [492, 238] on input "text" at bounding box center [565, 235] width 146 height 18
type input "owner"
click at [310, 252] on input "text" at bounding box center [316, 257] width 146 height 18
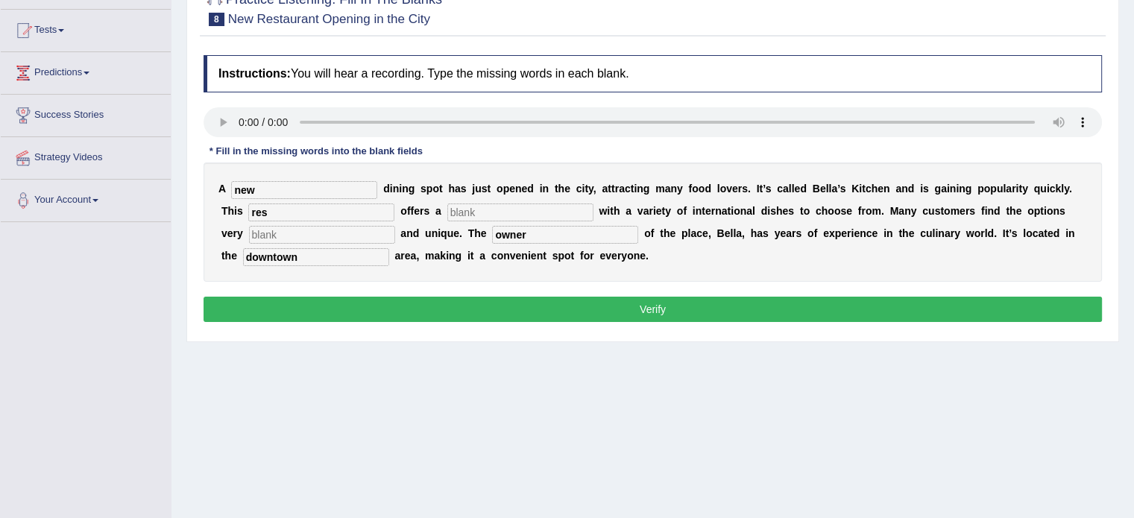
type input "downtown"
click at [292, 212] on input "res" at bounding box center [321, 213] width 146 height 18
click at [448, 210] on input "text" at bounding box center [521, 213] width 146 height 18
type input "menu"
click at [273, 238] on input "text" at bounding box center [322, 235] width 146 height 18
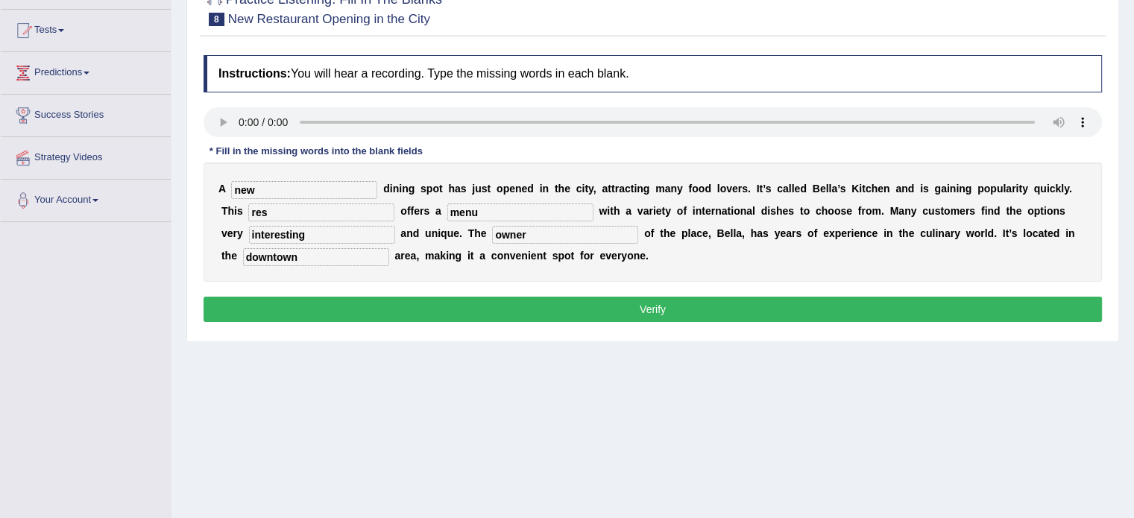
type input "interesting"
click at [253, 218] on input "res" at bounding box center [321, 213] width 146 height 18
type input "resturant"
click at [387, 307] on button "Verify" at bounding box center [653, 309] width 899 height 25
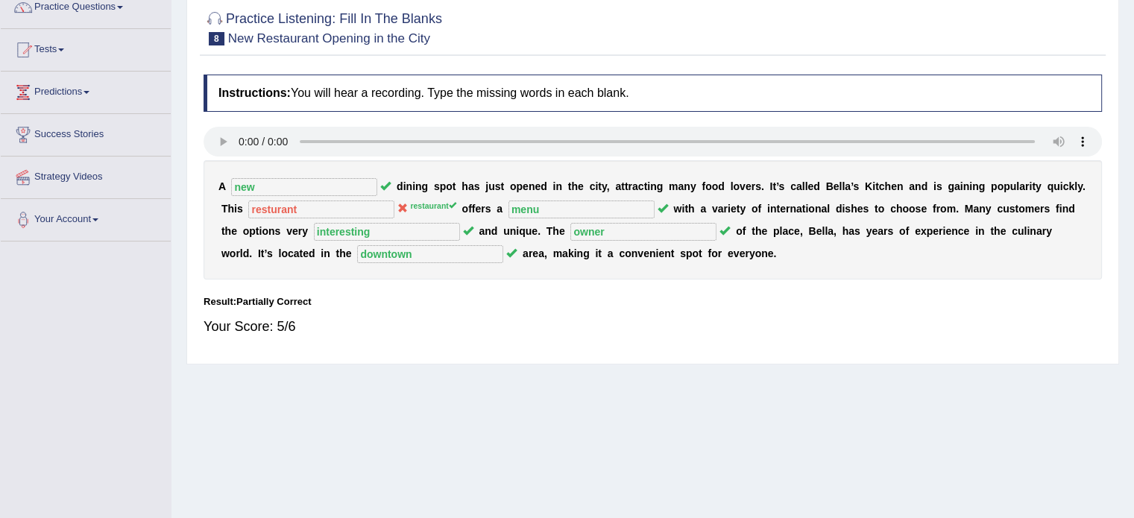
scroll to position [75, 0]
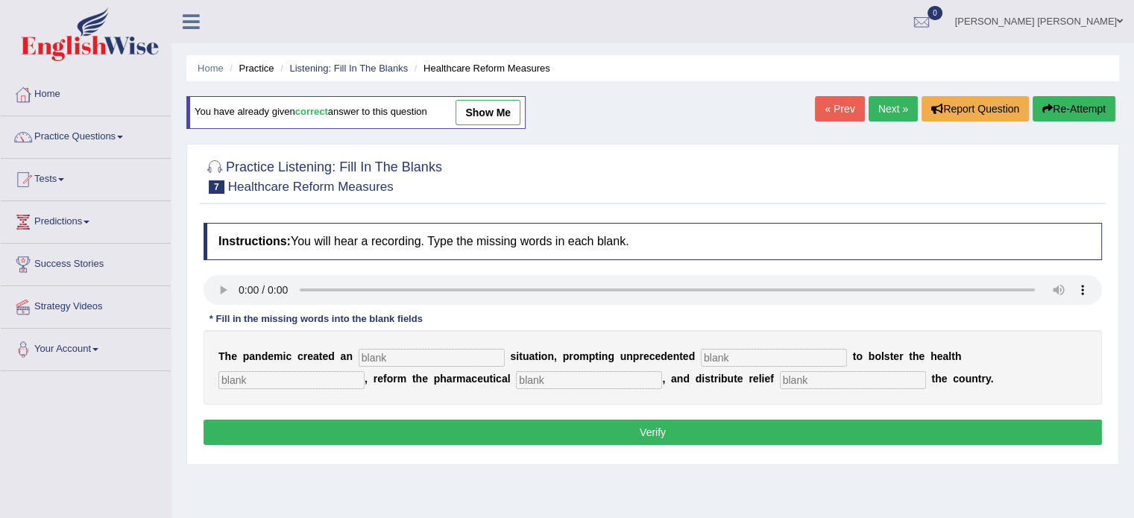
click at [880, 105] on link "Next »" at bounding box center [893, 108] width 49 height 25
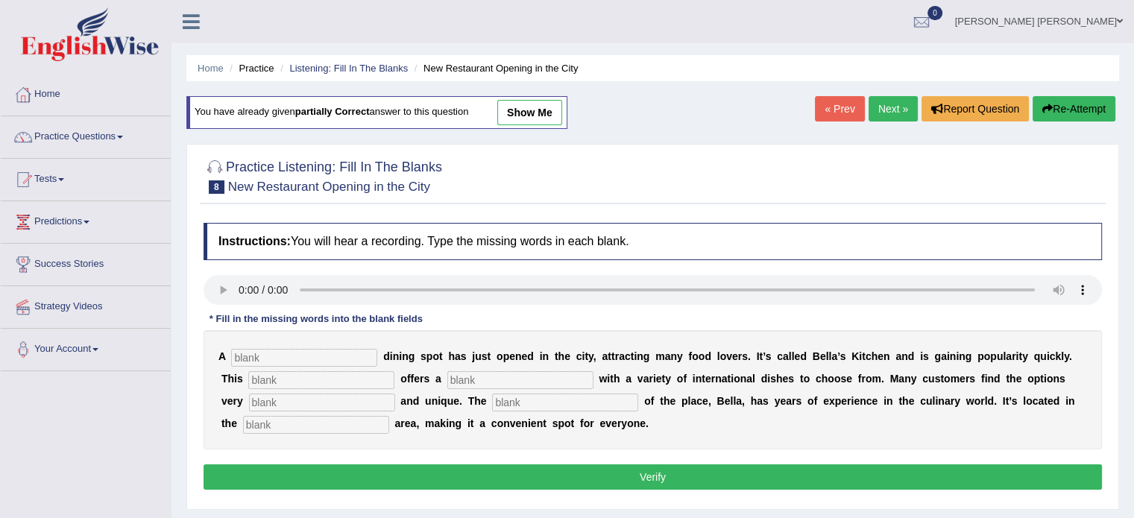
click at [886, 103] on link "Next »" at bounding box center [893, 108] width 49 height 25
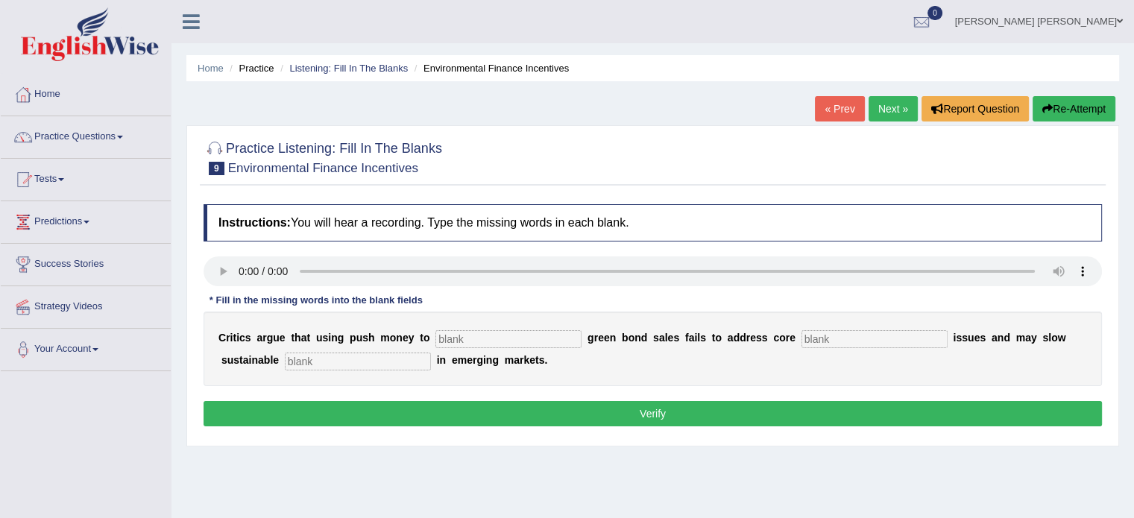
click at [436, 339] on input "text" at bounding box center [509, 339] width 146 height 18
type input "boost"
click at [326, 365] on input "text" at bounding box center [358, 362] width 146 height 18
type input "development"
click at [802, 338] on input "text" at bounding box center [875, 339] width 146 height 18
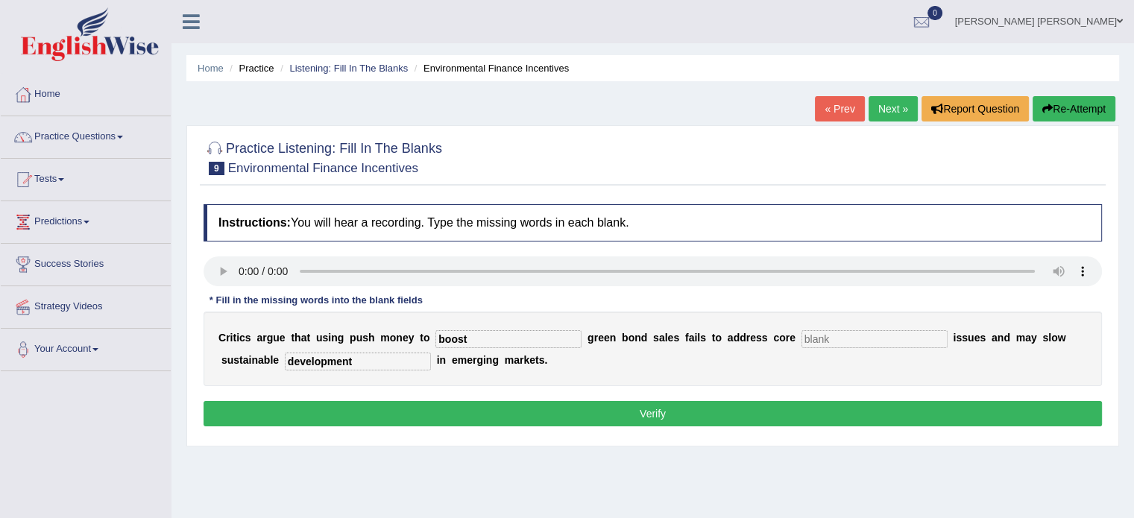
click at [802, 338] on input "text" at bounding box center [875, 339] width 146 height 18
type input "climate"
click at [614, 410] on button "Verify" at bounding box center [653, 413] width 899 height 25
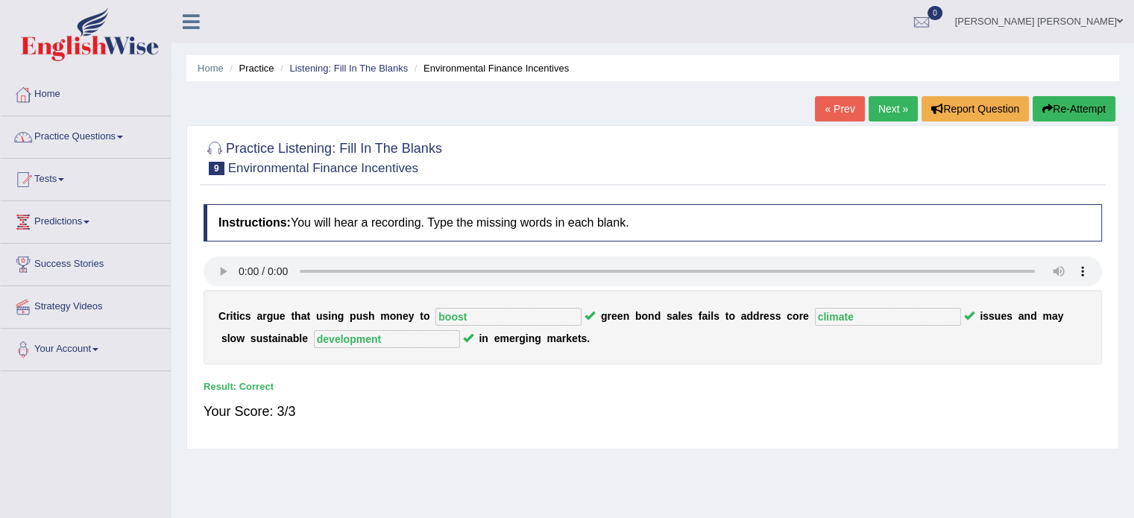
click at [113, 136] on link "Practice Questions" at bounding box center [86, 134] width 170 height 37
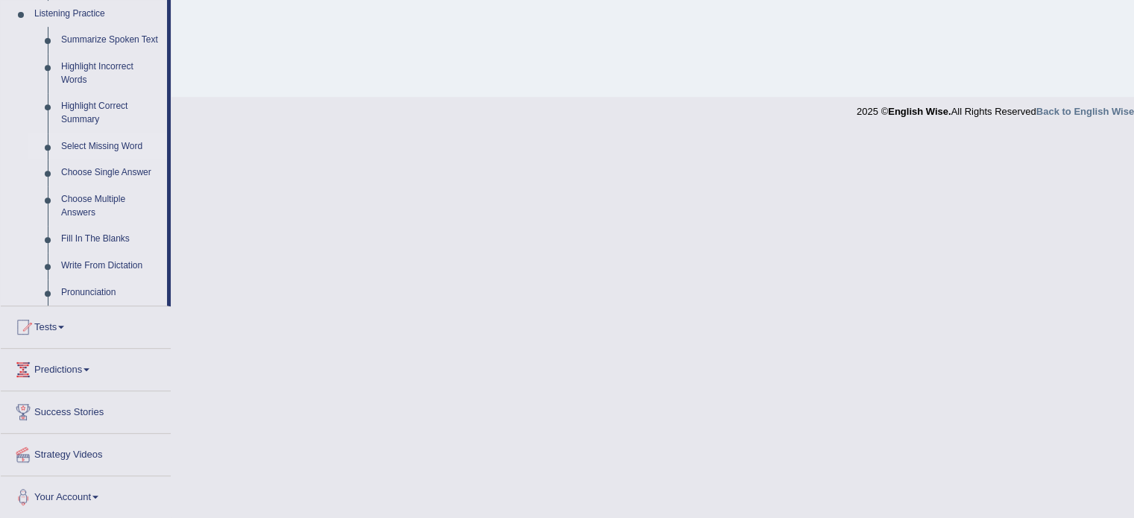
scroll to position [574, 0]
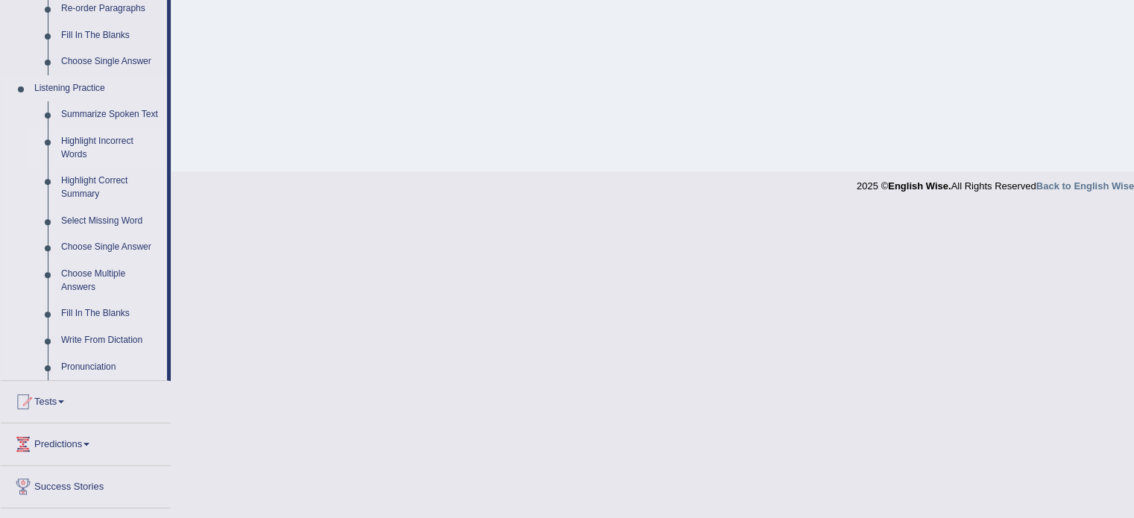
click at [84, 146] on link "Highlight Incorrect Words" at bounding box center [110, 148] width 113 height 40
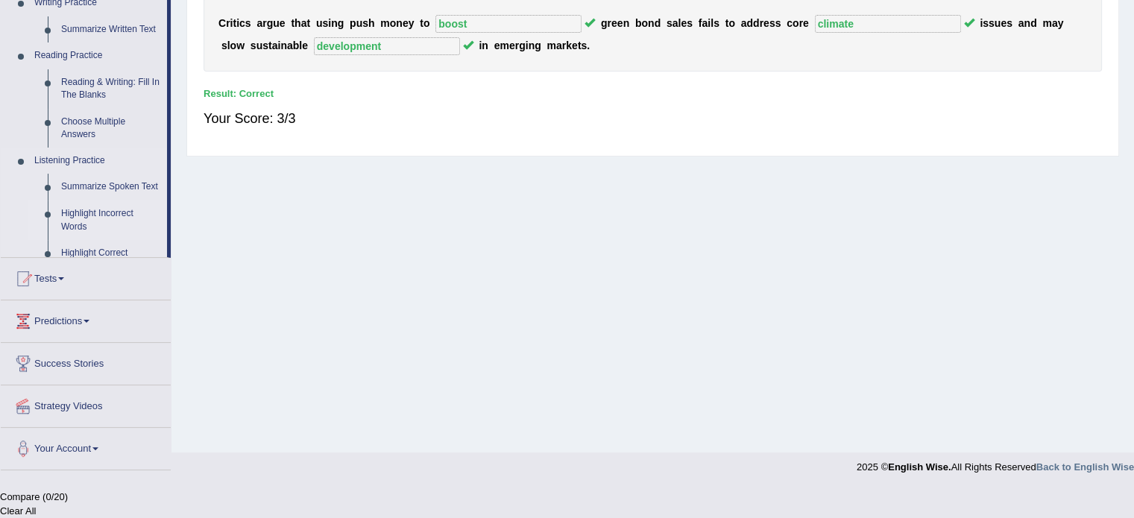
scroll to position [265, 0]
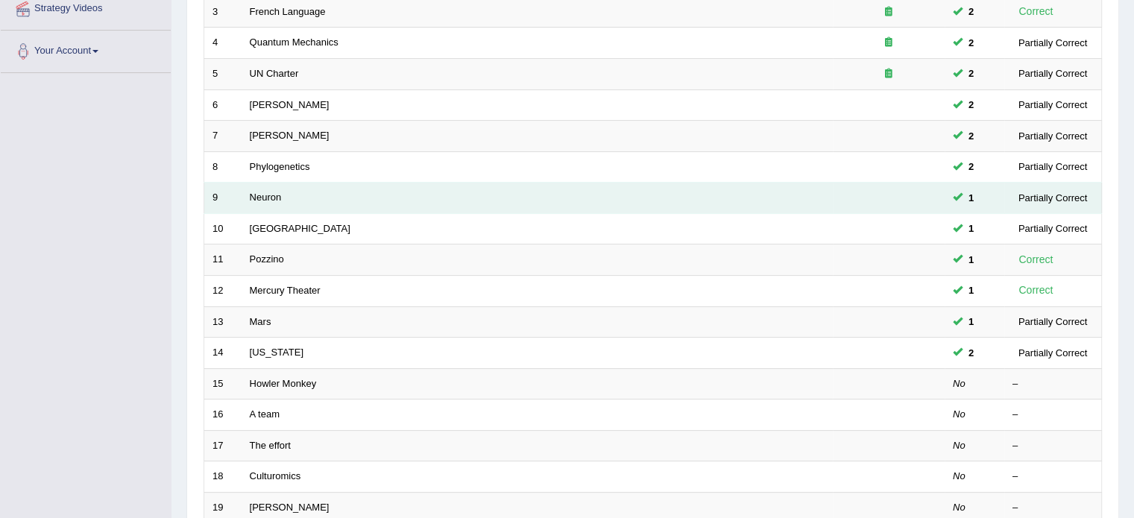
click at [496, 197] on td "Neuron" at bounding box center [537, 198] width 591 height 31
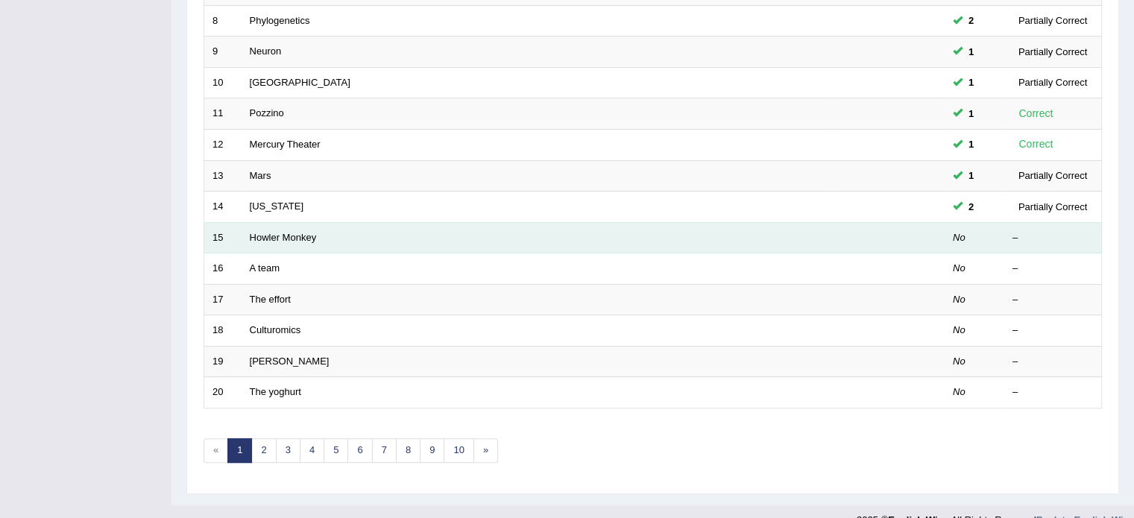
scroll to position [465, 0]
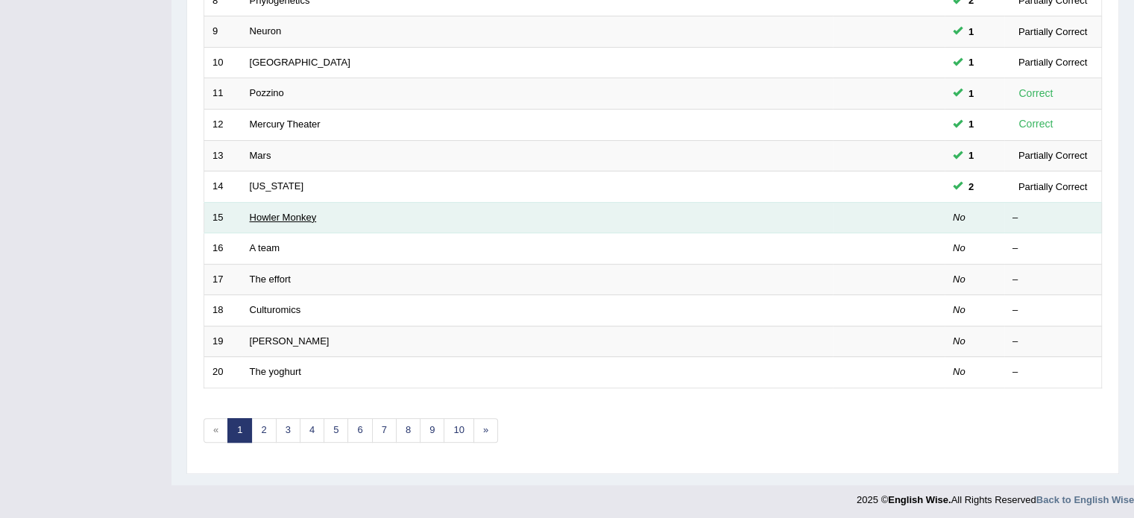
click at [277, 220] on link "Howler Monkey" at bounding box center [283, 217] width 67 height 11
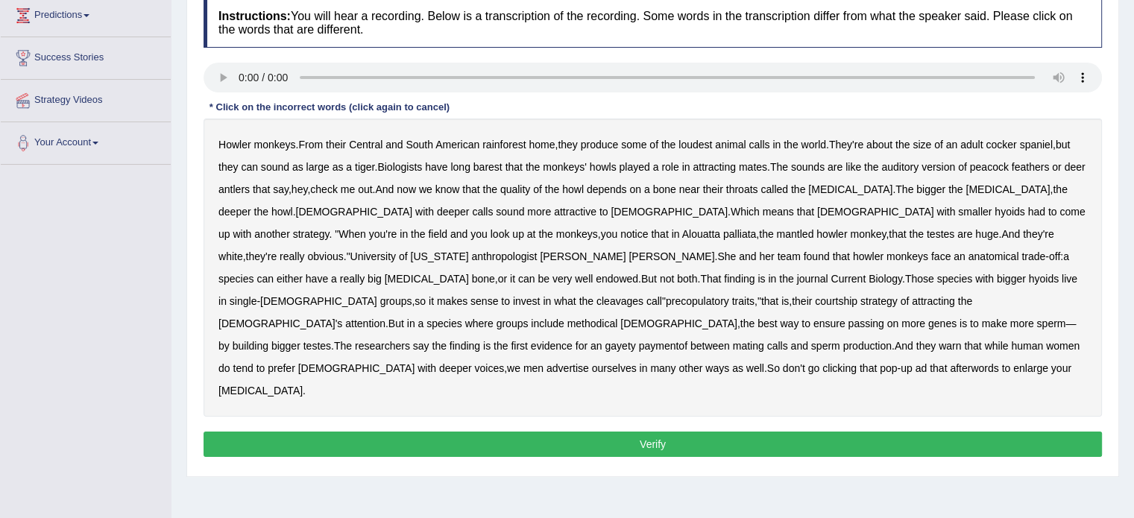
scroll to position [224, 0]
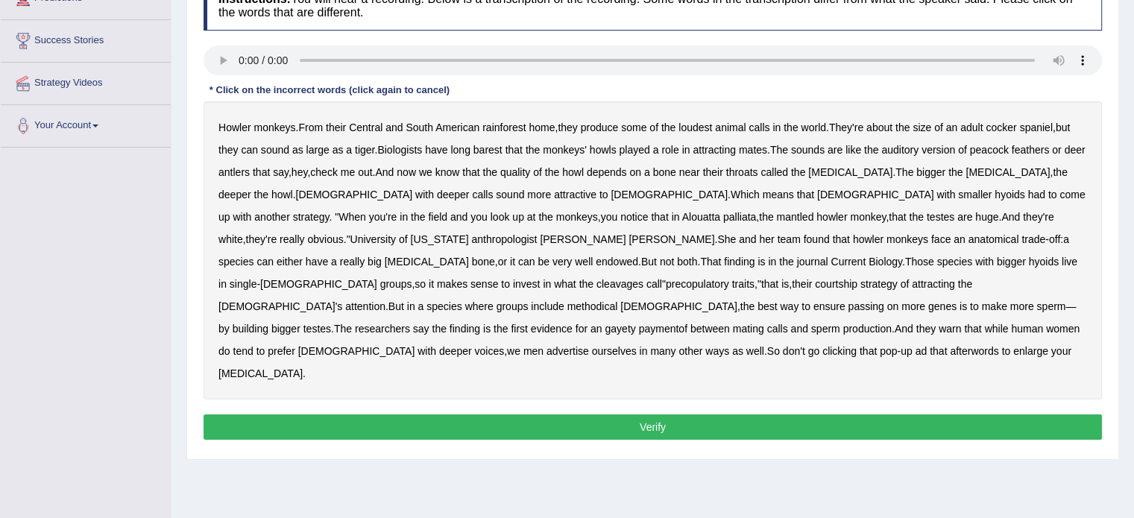
click at [489, 154] on b "barest" at bounding box center [488, 150] width 29 height 12
click at [644, 278] on b "cleavages" at bounding box center [620, 284] width 47 height 12
click at [618, 301] on b "methodical" at bounding box center [593, 307] width 51 height 12
click at [615, 323] on b "gayety" at bounding box center [620, 329] width 31 height 12
click at [815, 415] on button "Verify" at bounding box center [653, 427] width 899 height 25
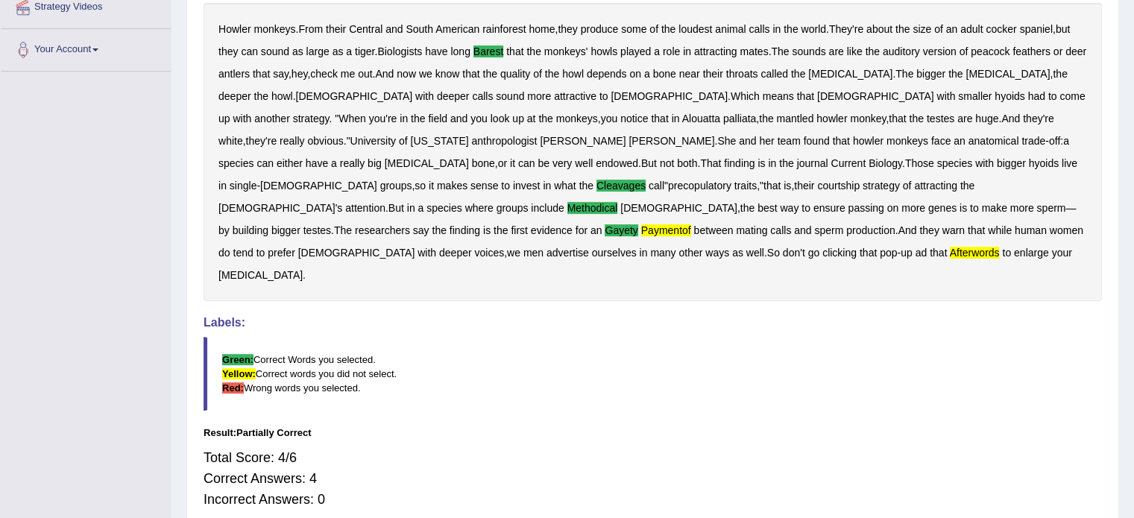
scroll to position [248, 0]
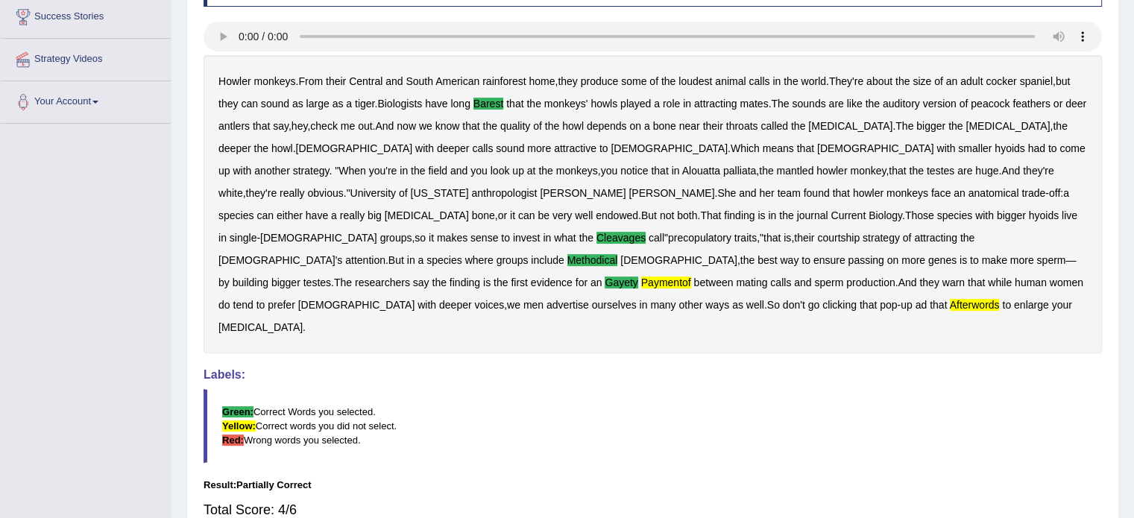
click at [1066, 83] on b "but" at bounding box center [1063, 81] width 14 height 12
drag, startPoint x: 1066, startPoint y: 83, endPoint x: 1074, endPoint y: 80, distance: 8.7
click at [1070, 80] on b "but" at bounding box center [1063, 81] width 14 height 12
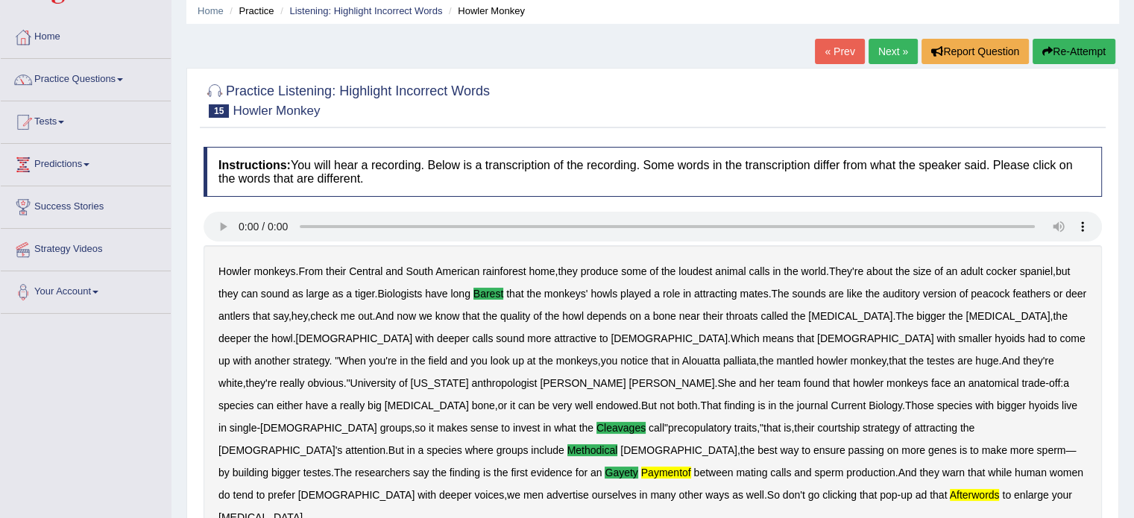
scroll to position [0, 0]
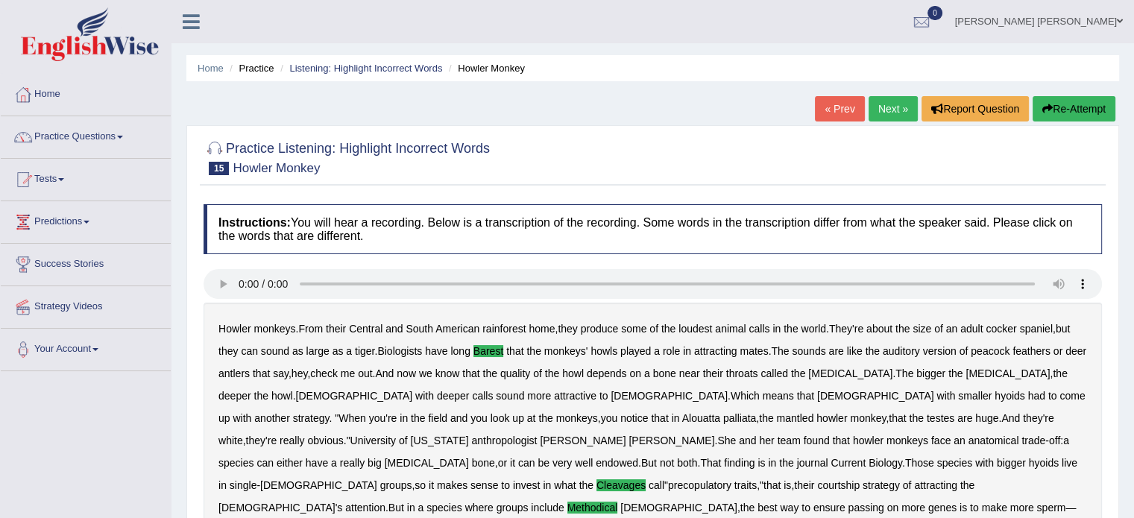
click at [885, 103] on link "Next »" at bounding box center [893, 108] width 49 height 25
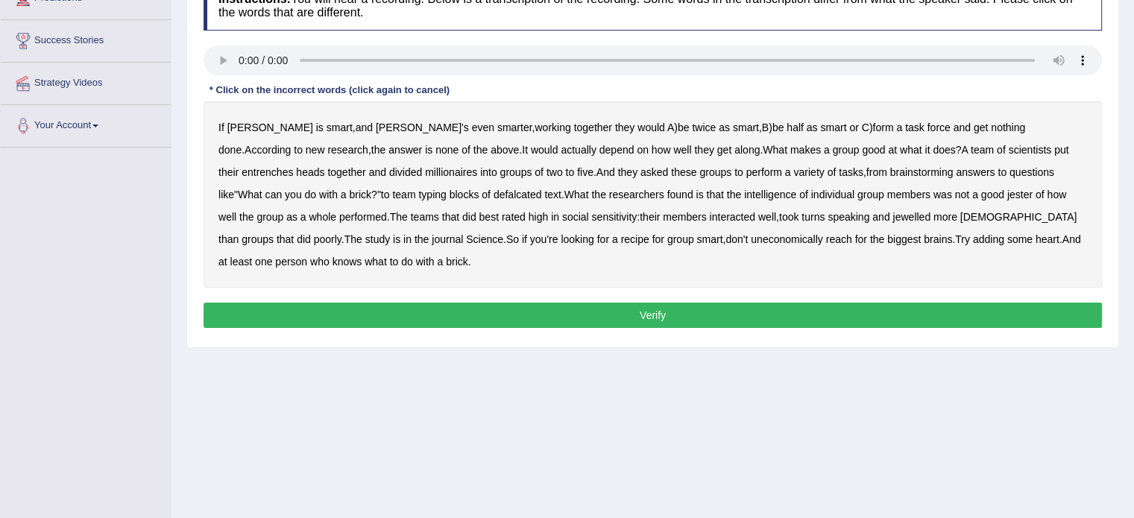
click at [293, 166] on b "entrenches" at bounding box center [267, 172] width 51 height 12
click at [425, 172] on b "millionaires" at bounding box center [451, 172] width 52 height 12
click at [494, 193] on b "defalcated" at bounding box center [518, 195] width 48 height 12
click at [1008, 193] on b "jester" at bounding box center [1020, 195] width 25 height 12
click at [893, 218] on b "jewelled" at bounding box center [912, 217] width 38 height 12
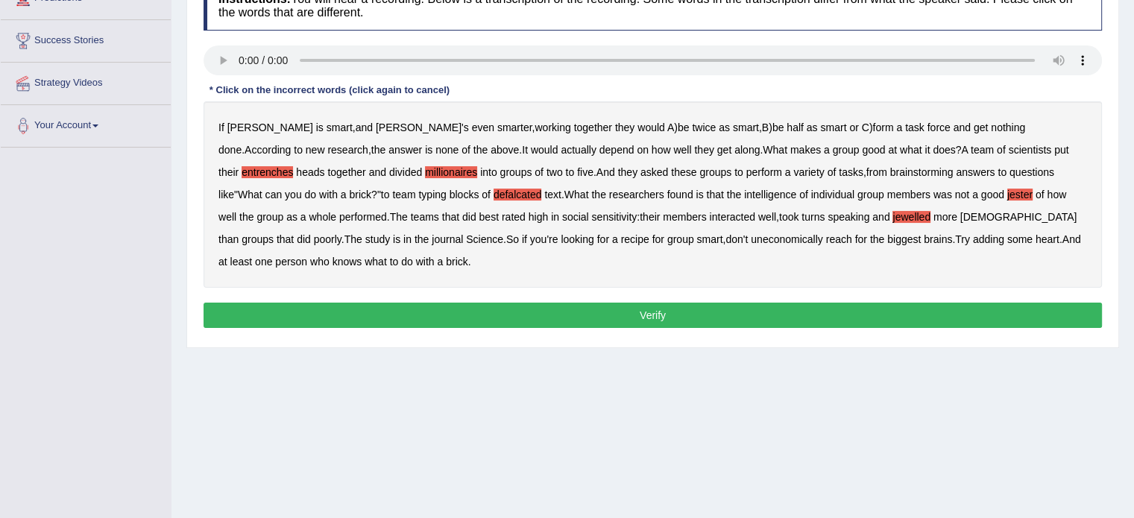
click at [751, 241] on b "uneconomically" at bounding box center [787, 239] width 72 height 12
click at [699, 315] on button "Verify" at bounding box center [653, 315] width 899 height 25
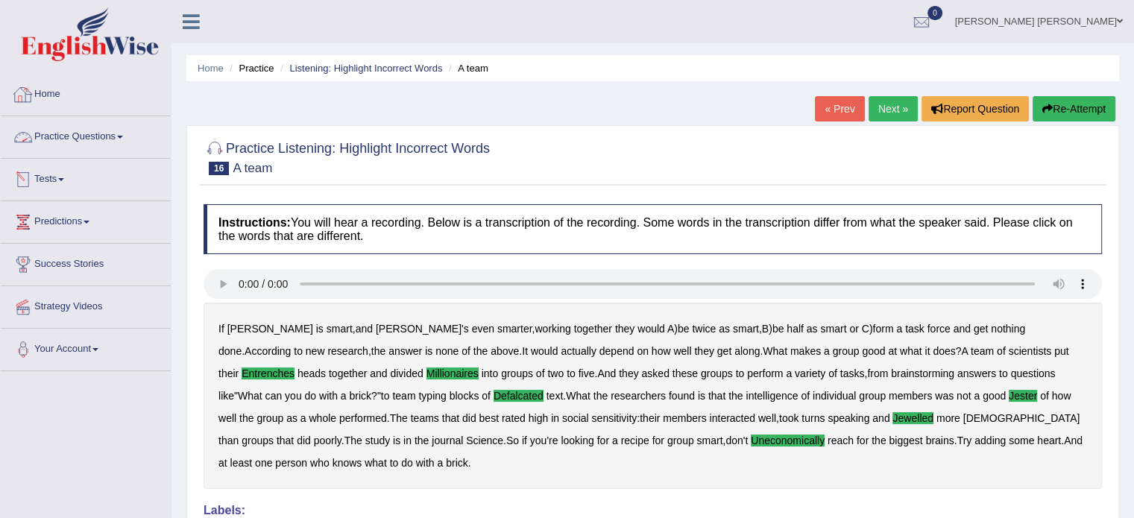
click at [82, 132] on link "Practice Questions" at bounding box center [86, 134] width 170 height 37
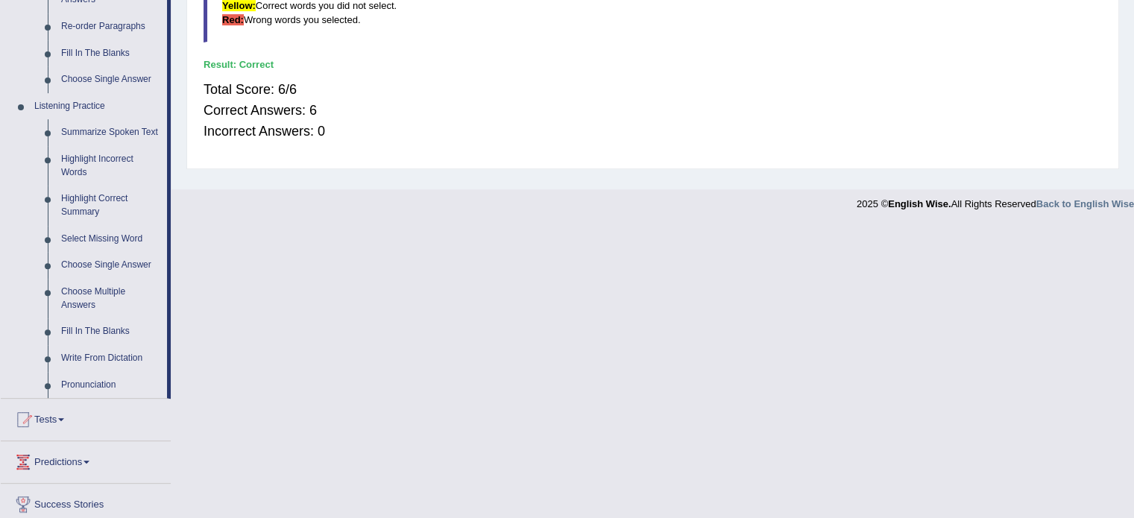
scroll to position [597, 0]
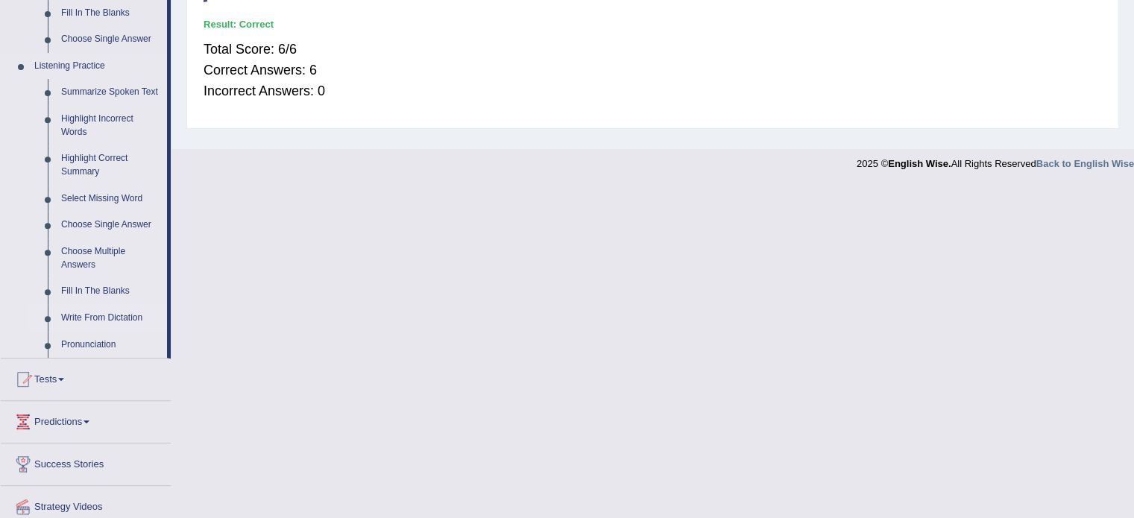
click at [102, 318] on link "Write From Dictation" at bounding box center [110, 318] width 113 height 27
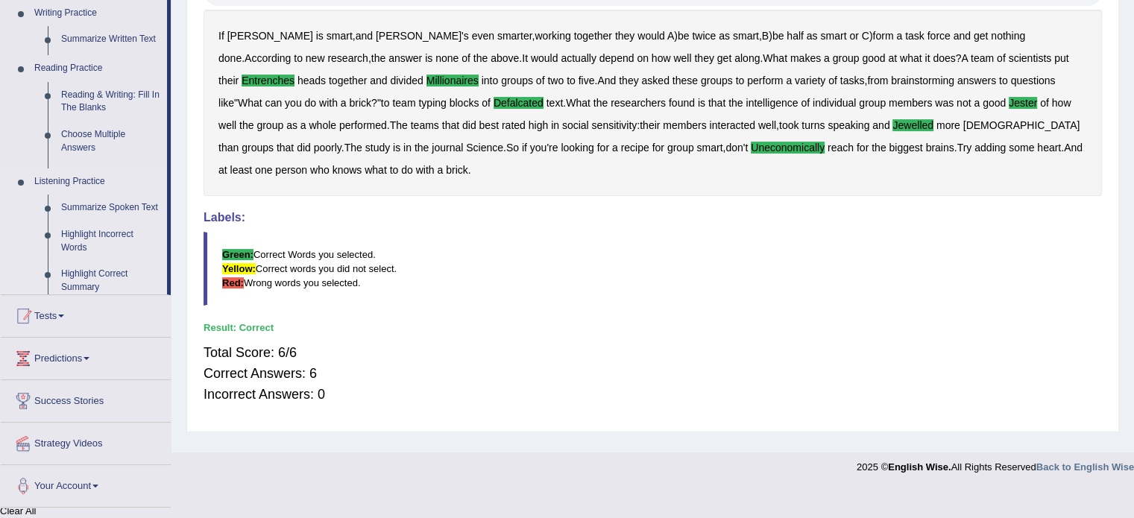
scroll to position [265, 0]
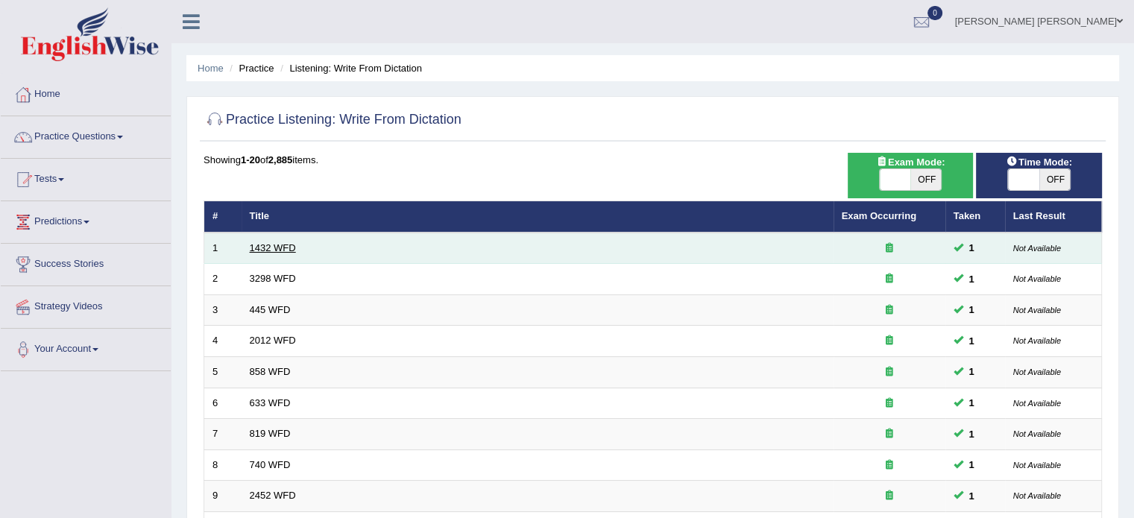
click at [266, 245] on link "1432 WFD" at bounding box center [273, 247] width 46 height 11
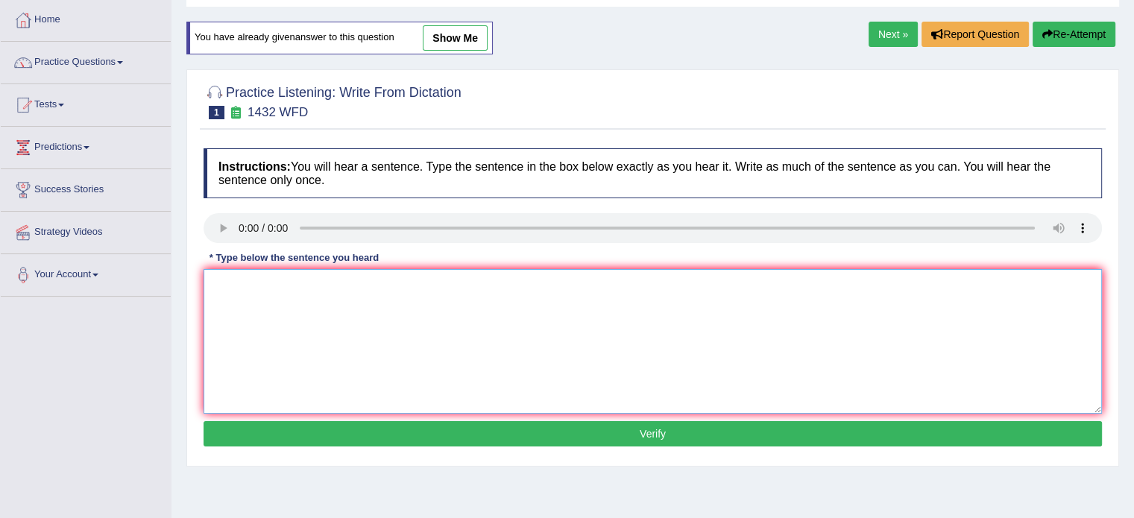
click at [338, 287] on textarea at bounding box center [653, 341] width 899 height 145
click at [231, 292] on textarea at bounding box center [653, 341] width 899 height 145
type textarea "N"
click at [362, 286] on textarea "More physical activities are benificial to your health." at bounding box center [653, 341] width 899 height 145
type textarea "More physical activities are beneficial to your health."
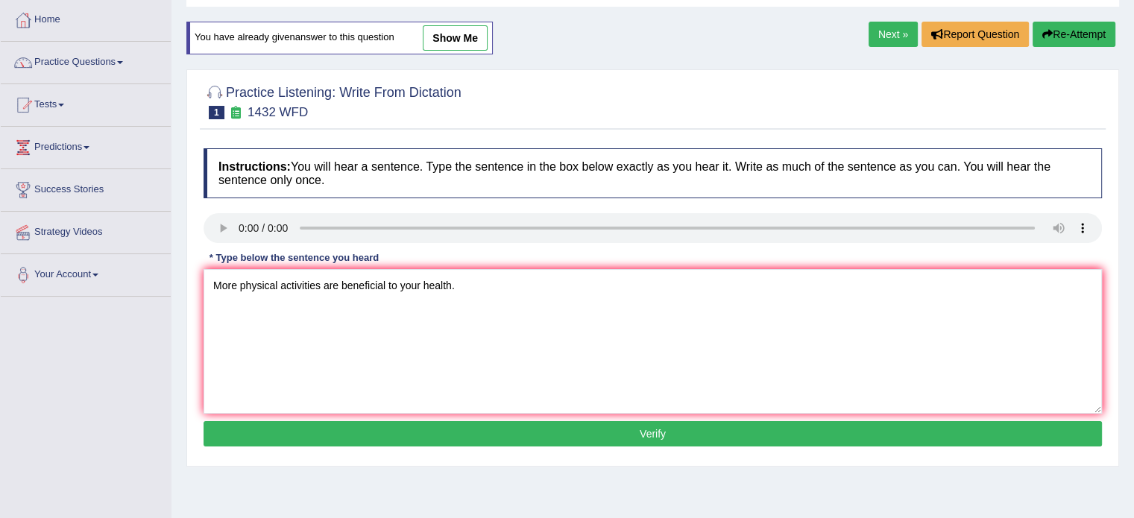
click at [391, 431] on button "Verify" at bounding box center [653, 433] width 899 height 25
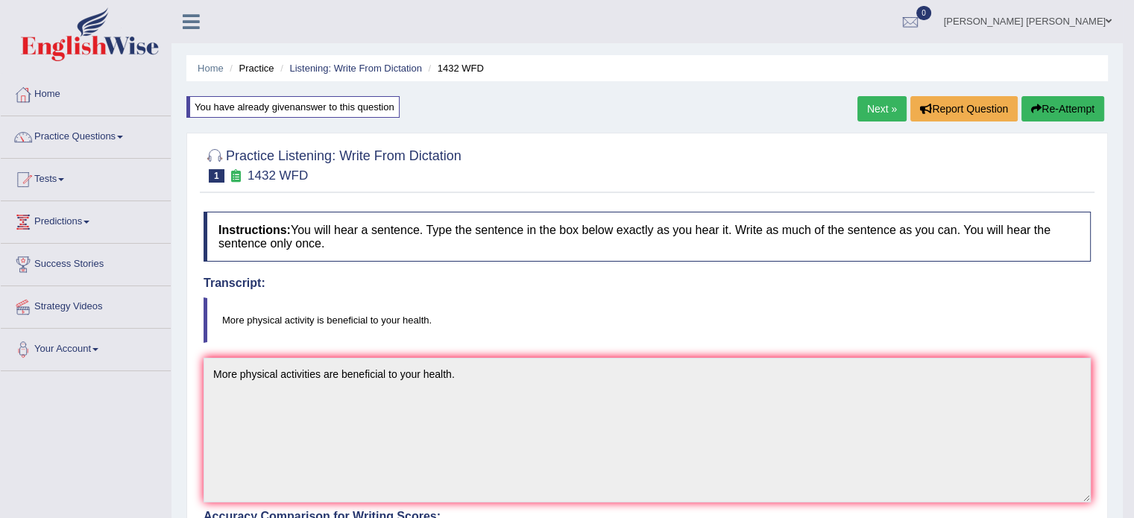
click at [870, 110] on link "Next »" at bounding box center [882, 108] width 49 height 25
